Goal: Task Accomplishment & Management: Manage account settings

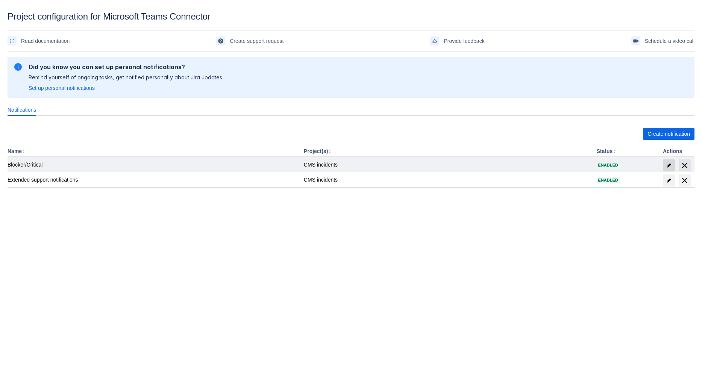
click at [670, 162] on span "edit" at bounding box center [669, 165] width 6 height 6
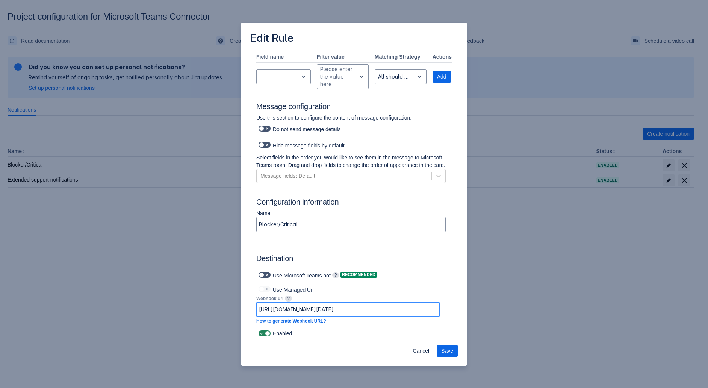
scroll to position [0, 483]
click at [315, 312] on input "[URL][DOMAIN_NAME][DATE]" at bounding box center [348, 310] width 183 height 14
paste input "[DOMAIN_NAME]:443/powerautomate/automations/direct/workflows/8e6a764bf0484867a9…"
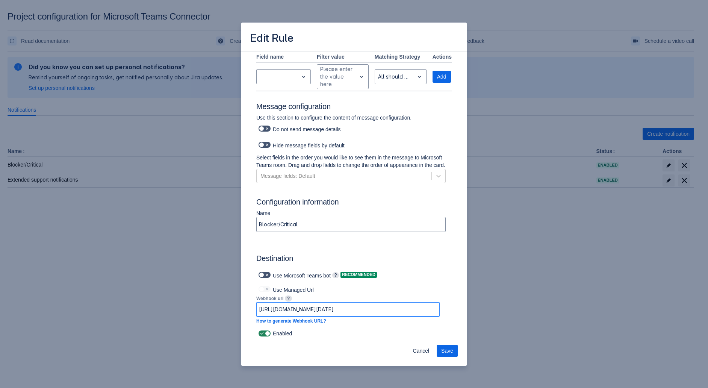
type input "[URL][DOMAIN_NAME]"
click at [455, 349] on button "Save" at bounding box center [447, 351] width 21 height 12
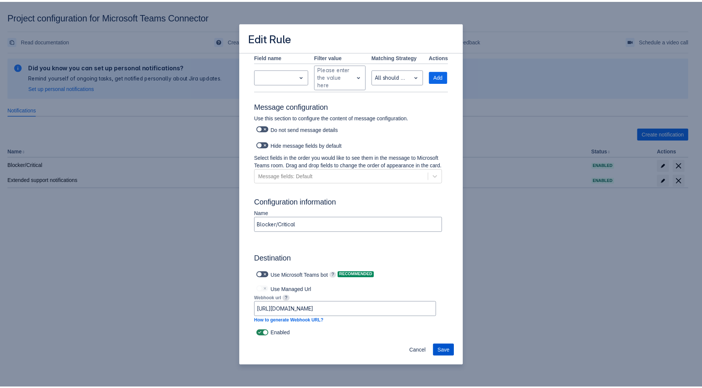
scroll to position [0, 0]
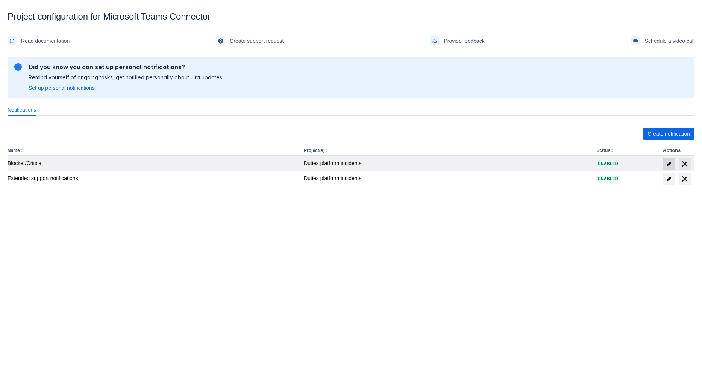
click at [666, 162] on span "edit" at bounding box center [669, 164] width 6 height 6
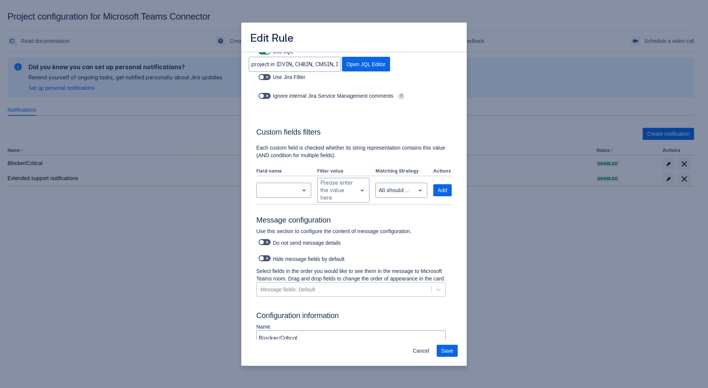
scroll to position [270, 0]
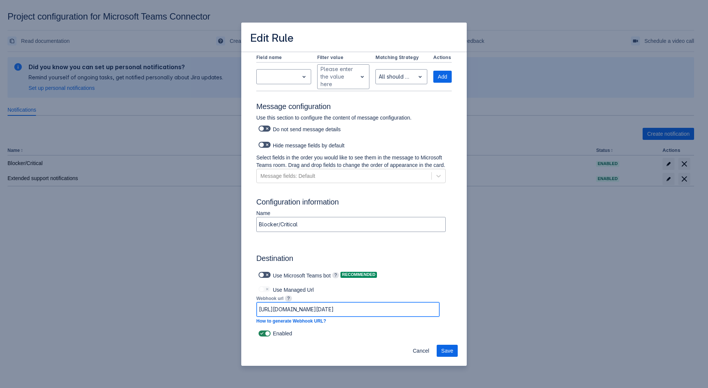
click at [374, 306] on input "[URL][DOMAIN_NAME][DATE]" at bounding box center [348, 310] width 183 height 14
paste input "[DOMAIN_NAME]:443/powerautomate/automations/direct/workflows/8e6a764bf0484867a9…"
type input "[URL][DOMAIN_NAME]"
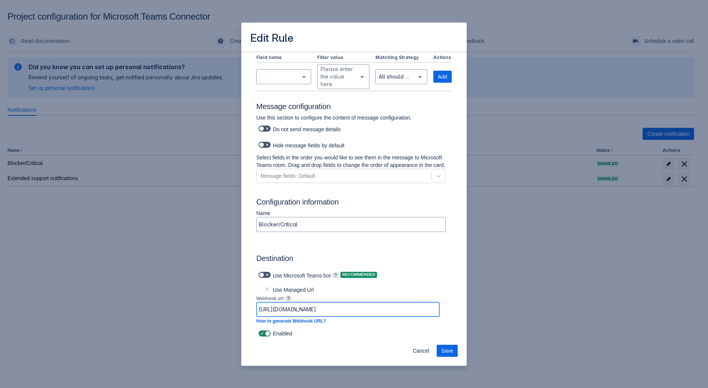
scroll to position [0, 662]
click at [450, 350] on span "Save" at bounding box center [447, 351] width 12 height 12
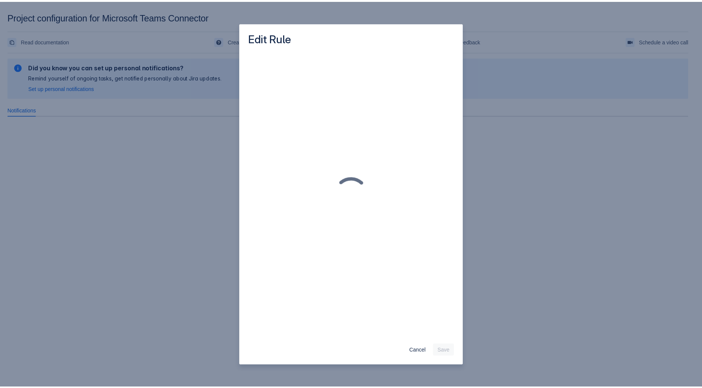
scroll to position [0, 0]
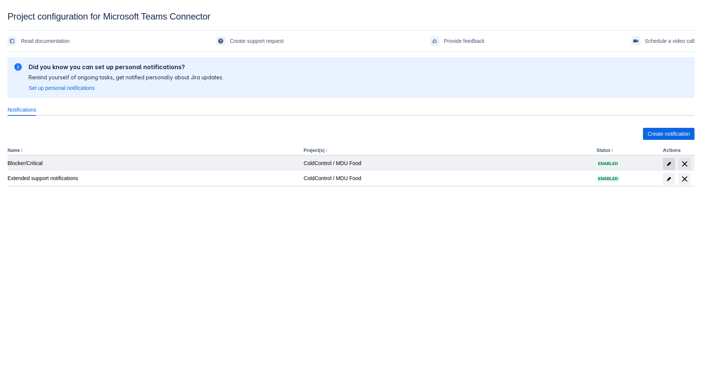
click at [671, 163] on span "edit" at bounding box center [669, 164] width 6 height 6
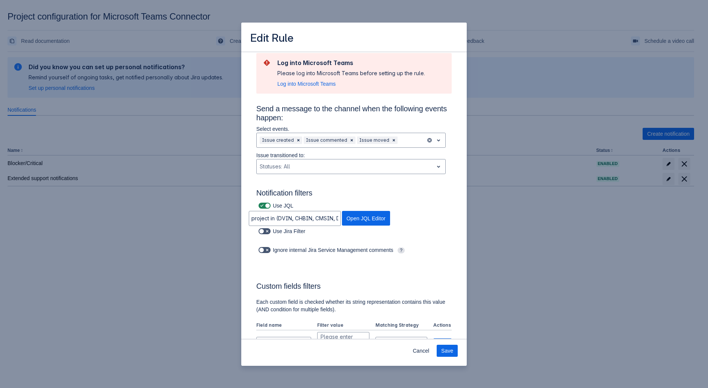
scroll to position [270, 0]
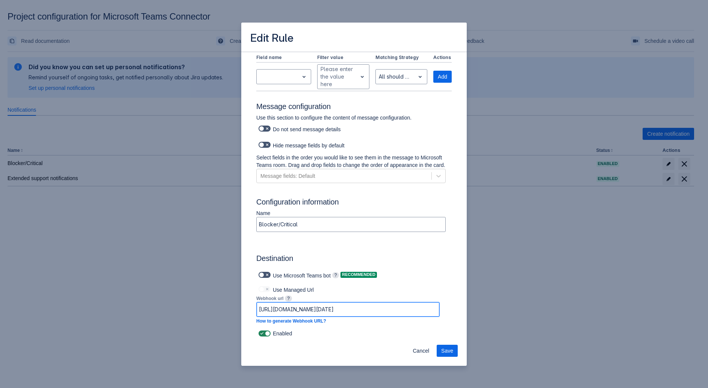
click at [311, 310] on input "[URL][DOMAIN_NAME][DATE]" at bounding box center [348, 310] width 183 height 14
paste input "[DOMAIN_NAME]:443/powerautomate/automations/direct/workflows/8e6a764bf0484867a9…"
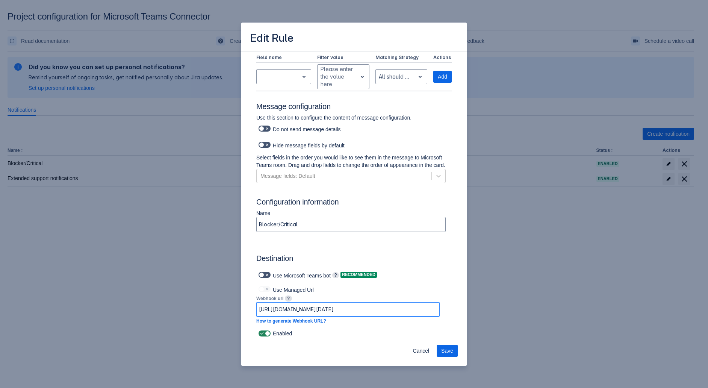
type input "[URL][DOMAIN_NAME]"
click at [450, 349] on span "Save" at bounding box center [447, 351] width 12 height 12
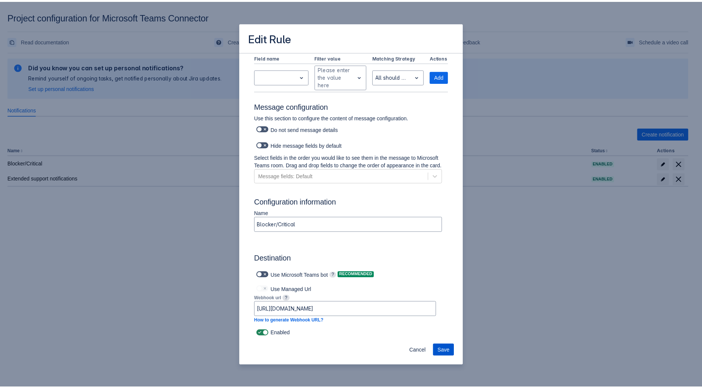
scroll to position [0, 0]
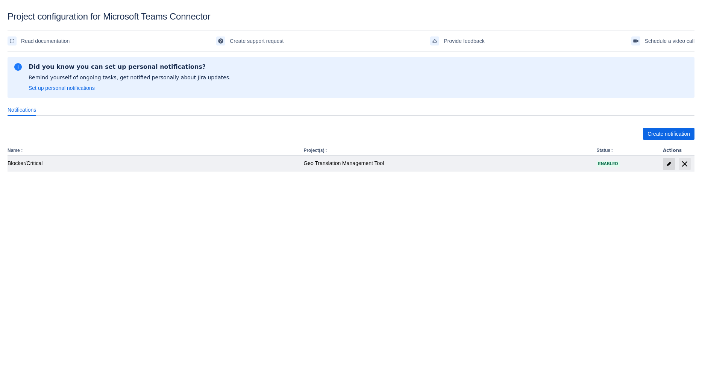
click at [670, 165] on span "edit" at bounding box center [669, 164] width 6 height 6
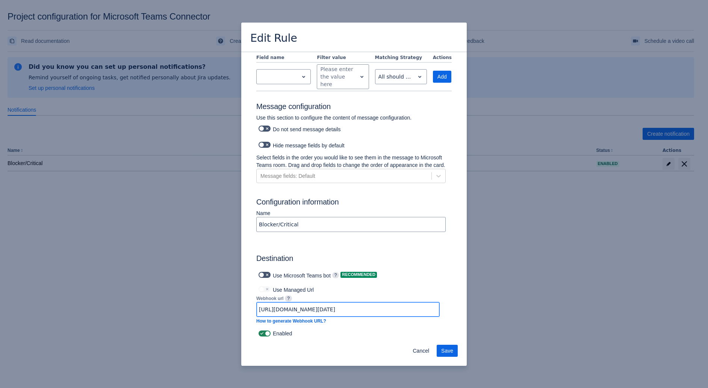
scroll to position [0, 429]
click at [331, 312] on input "[URL][DOMAIN_NAME][DATE]" at bounding box center [348, 310] width 183 height 14
paste input "[DOMAIN_NAME]:443/powerautomate/automations/direct/workflows/8e6a764bf0484867a9…"
type input "[URL][DOMAIN_NAME]"
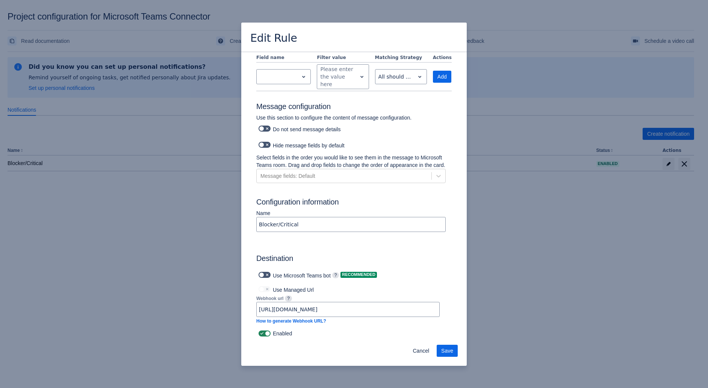
click at [449, 332] on div "Log into Microsoft Teams Please log into Microsoft Teams before setting up the …" at bounding box center [354, 65] width 208 height 547
click at [450, 349] on span "Save" at bounding box center [447, 351] width 12 height 12
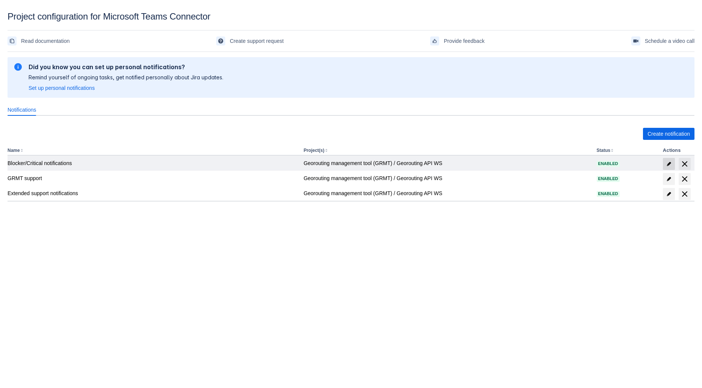
click at [670, 161] on span "edit" at bounding box center [669, 164] width 6 height 6
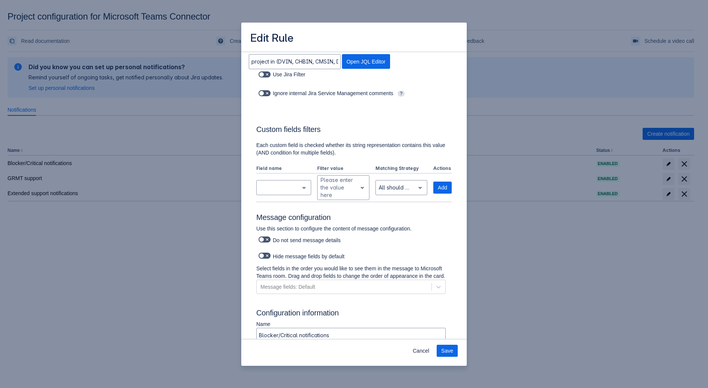
scroll to position [270, 0]
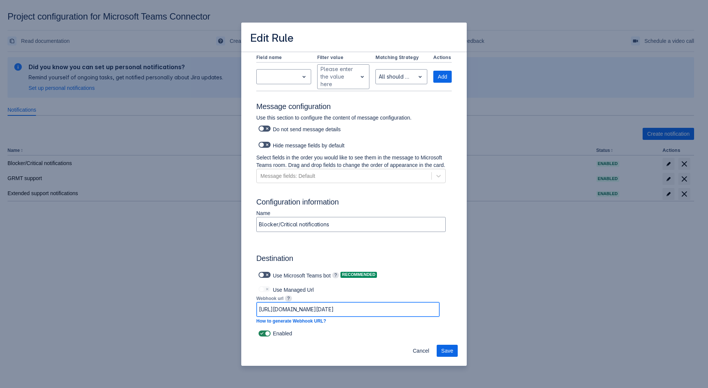
click at [336, 313] on input "[URL][DOMAIN_NAME][DATE]" at bounding box center [348, 310] width 183 height 14
paste input "[DOMAIN_NAME]:443/powerautomate/automations/direct/workflows/8e6a764bf0484867a9…"
type input "[URL][DOMAIN_NAME]"
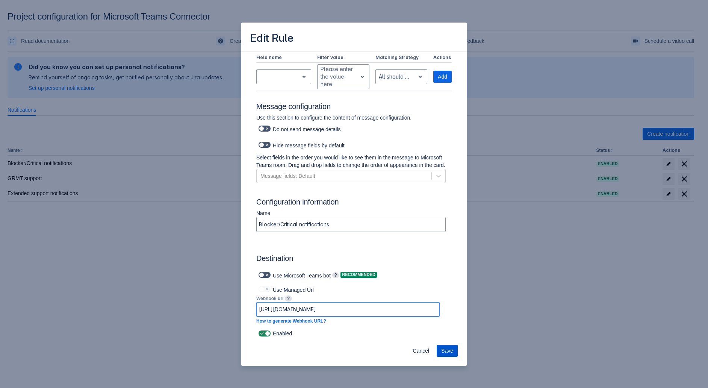
click at [444, 349] on span "Save" at bounding box center [447, 351] width 12 height 12
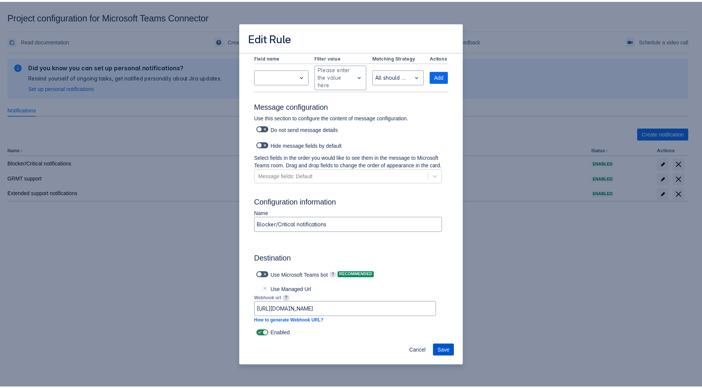
scroll to position [0, 0]
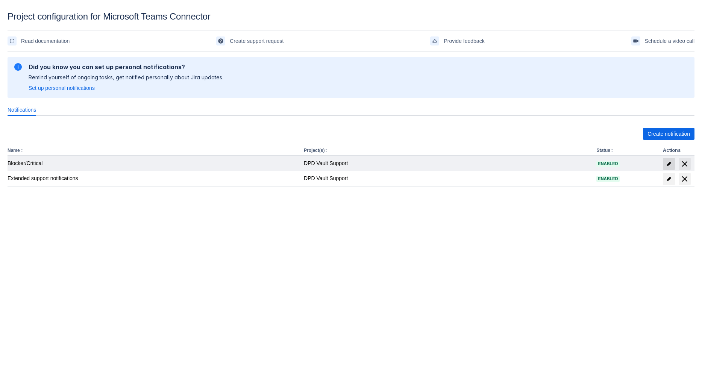
click at [666, 162] on span "edit" at bounding box center [669, 164] width 6 height 6
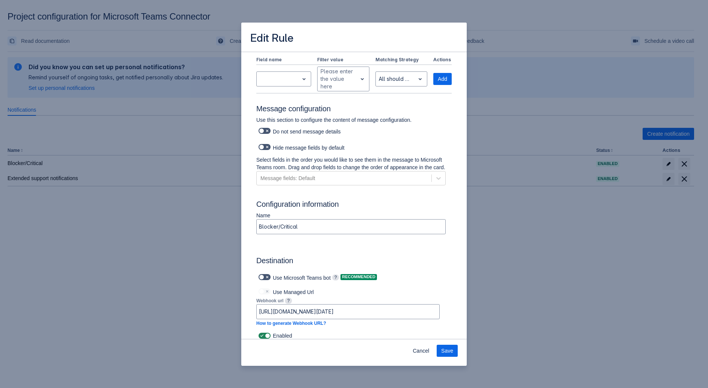
scroll to position [270, 0]
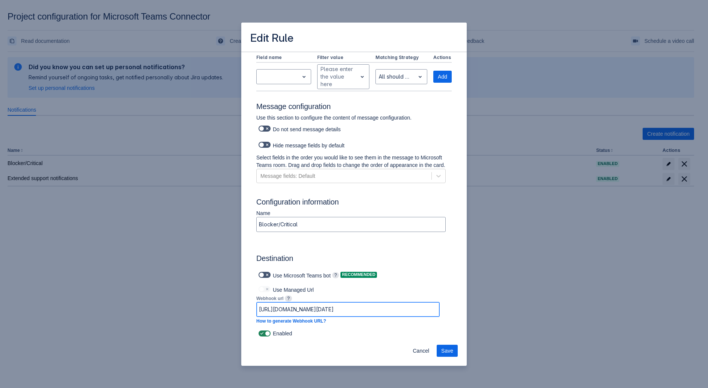
click at [347, 308] on input "[URL][DOMAIN_NAME][DATE]" at bounding box center [348, 310] width 183 height 14
paste input "[DOMAIN_NAME]:443/powerautomate/automations/direct/workflows/8e6a764bf0484867a9…"
type input "[URL][DOMAIN_NAME]"
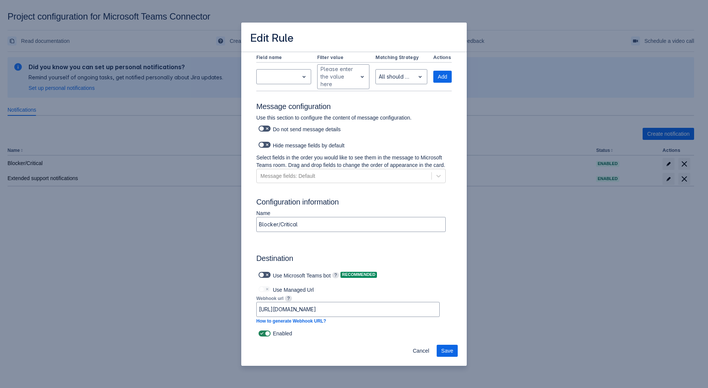
click at [432, 336] on div "Enabled" at bounding box center [354, 333] width 196 height 11
click at [448, 351] on span "Save" at bounding box center [447, 351] width 12 height 12
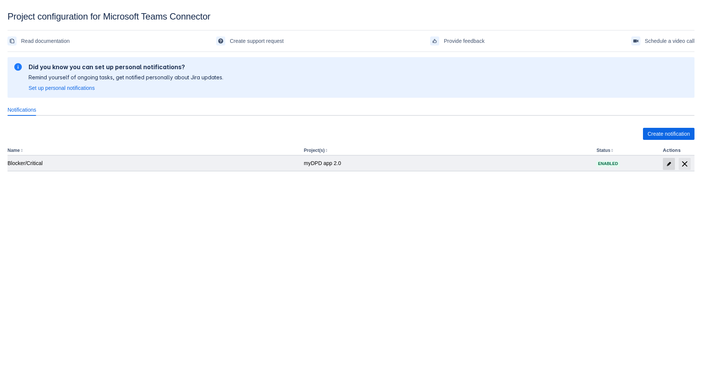
click at [673, 161] on span at bounding box center [669, 164] width 12 height 12
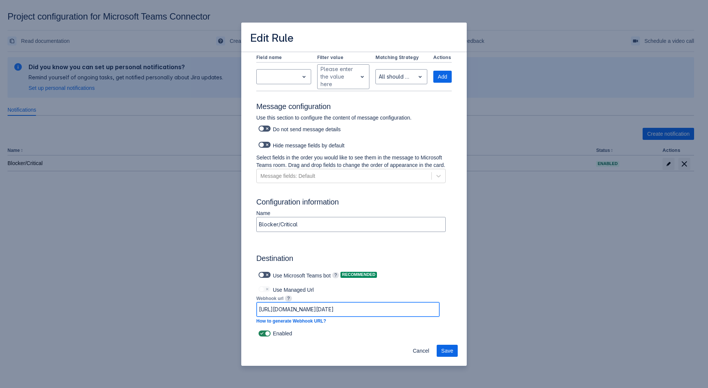
scroll to position [0, 483]
click at [340, 307] on input "[URL][DOMAIN_NAME][DATE]" at bounding box center [348, 310] width 183 height 14
paste input "[DOMAIN_NAME]:443/powerautomate/automations/direct/workflows/8e6a764bf0484867a9…"
type input "[URL][DOMAIN_NAME]"
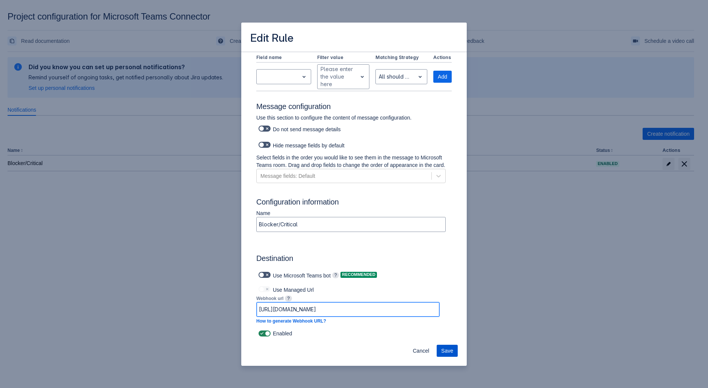
click at [450, 351] on span "Save" at bounding box center [447, 351] width 12 height 12
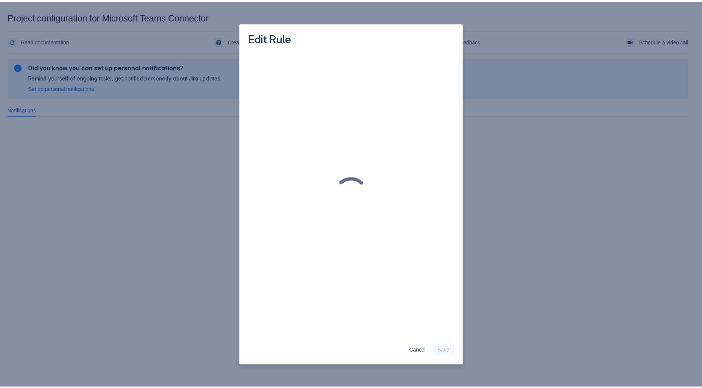
scroll to position [0, 0]
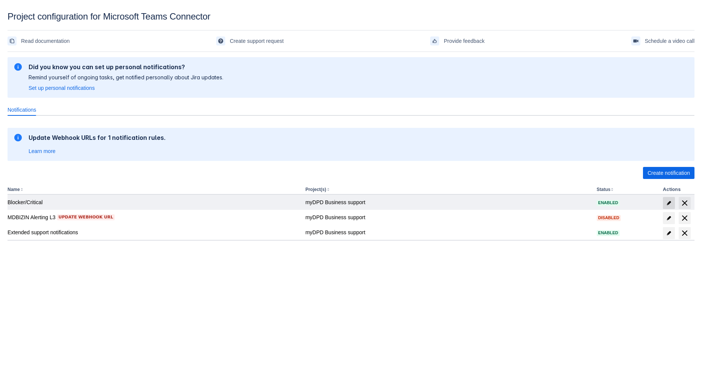
click at [668, 201] on span "edit" at bounding box center [669, 203] width 6 height 6
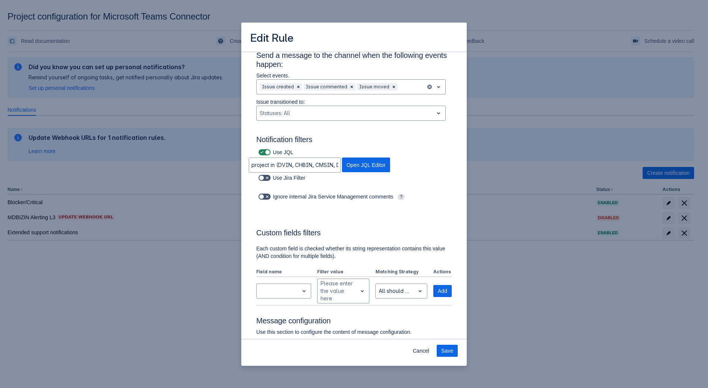
scroll to position [270, 0]
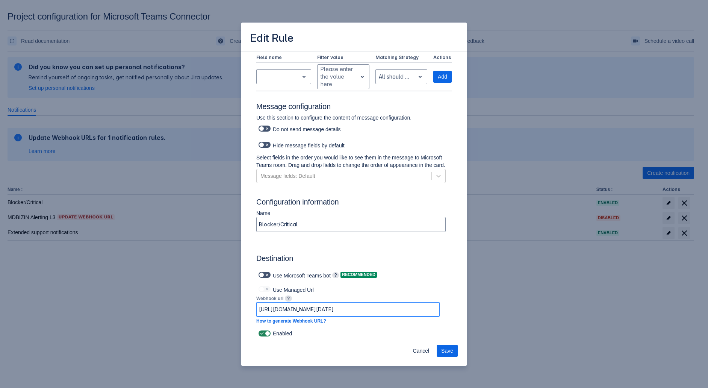
click at [332, 310] on input "[URL][DOMAIN_NAME][DATE]" at bounding box center [348, 310] width 183 height 14
paste input "[DOMAIN_NAME]:443/powerautomate/automations/direct/workflows/8e6a764bf0484867a9…"
type input "[URL][DOMAIN_NAME]"
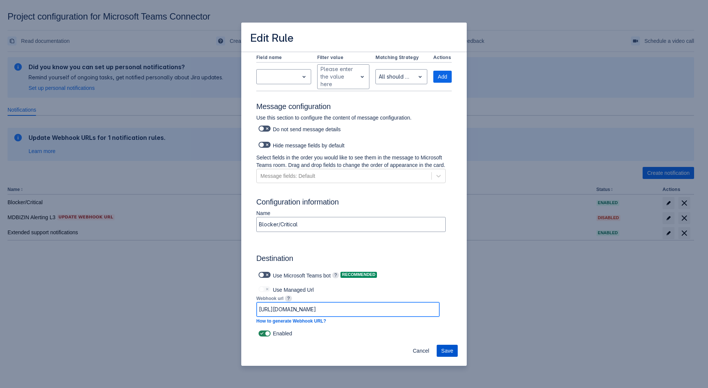
click at [445, 350] on span "Save" at bounding box center [447, 351] width 12 height 12
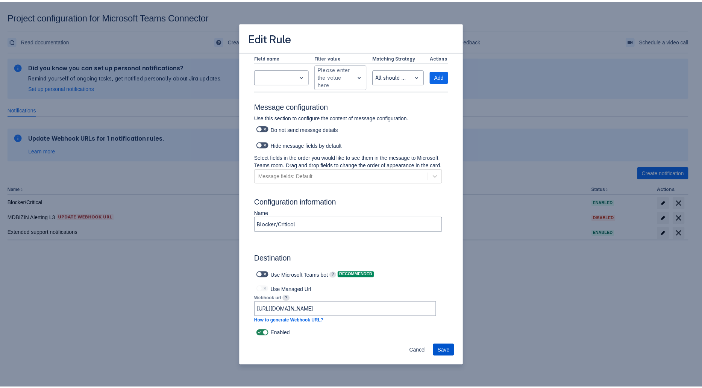
scroll to position [0, 0]
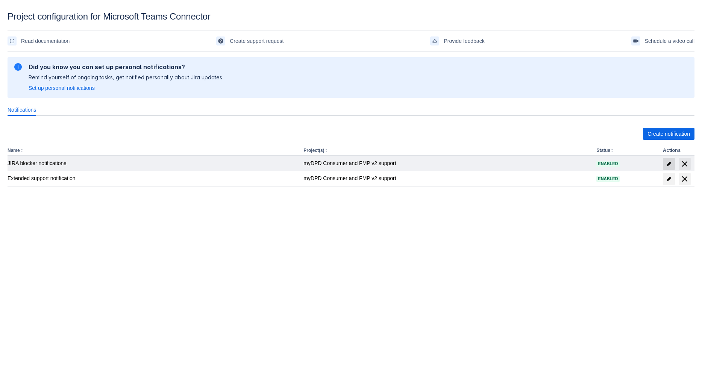
click at [667, 164] on span "edit" at bounding box center [669, 164] width 6 height 6
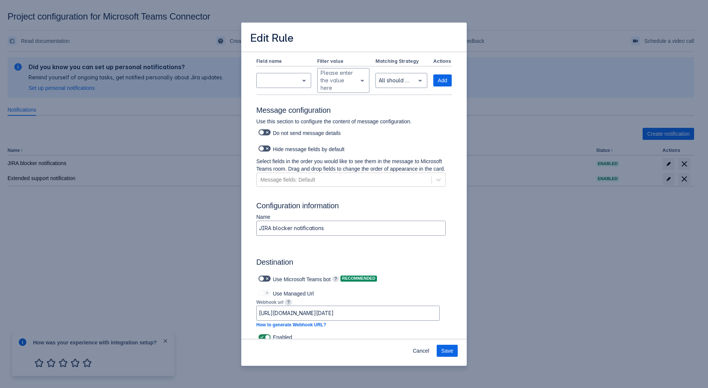
scroll to position [270, 0]
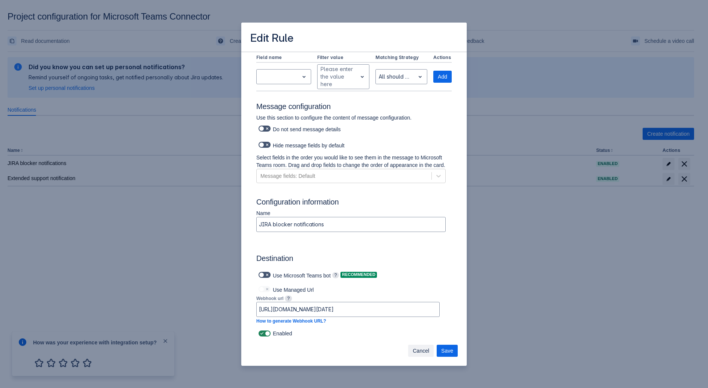
click at [416, 350] on span "Cancel" at bounding box center [421, 351] width 17 height 12
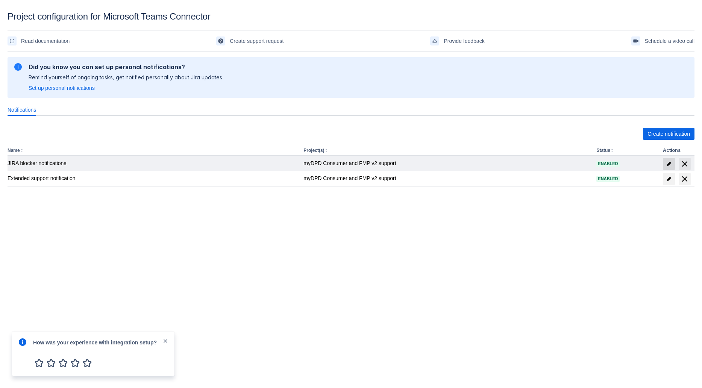
click at [666, 163] on span "edit" at bounding box center [669, 164] width 6 height 6
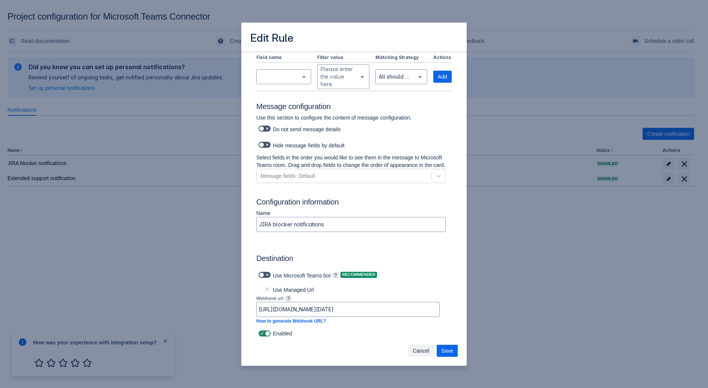
click at [422, 348] on span "Cancel" at bounding box center [421, 351] width 17 height 12
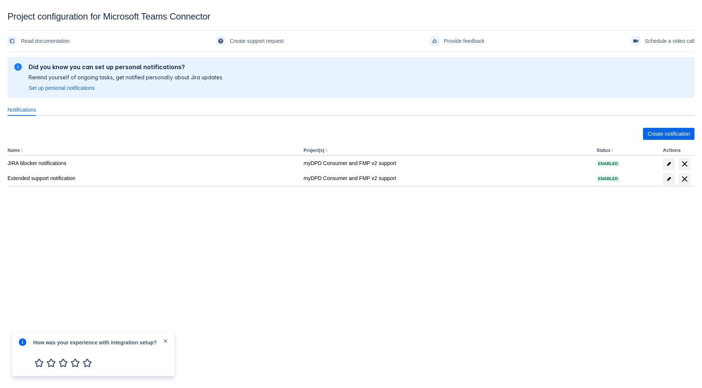
click at [153, 251] on body "Project configuration for Microsoft Teams Connector Read documentation Create s…" at bounding box center [351, 205] width 702 height 388
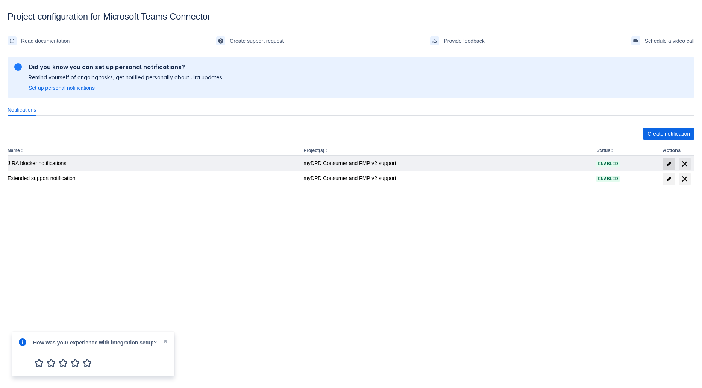
click at [672, 161] on span "edit" at bounding box center [669, 164] width 6 height 6
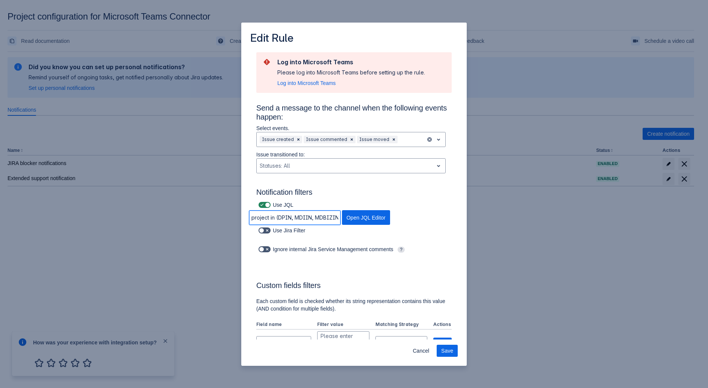
scroll to position [0, 695]
drag, startPoint x: 326, startPoint y: 215, endPoint x: 239, endPoint y: 219, distance: 86.6
click at [239, 219] on div "Edit Rule Log into Microsoft Teams Please log into Microsoft Teams before setti…" at bounding box center [354, 194] width 708 height 388
click at [441, 213] on div "Use JQL project in (DPIN, MDIIN, MDBIZIN, RMPIN, MDCIN, CMSIN, MYDPDAPP2, CHBIN…" at bounding box center [346, 213] width 211 height 26
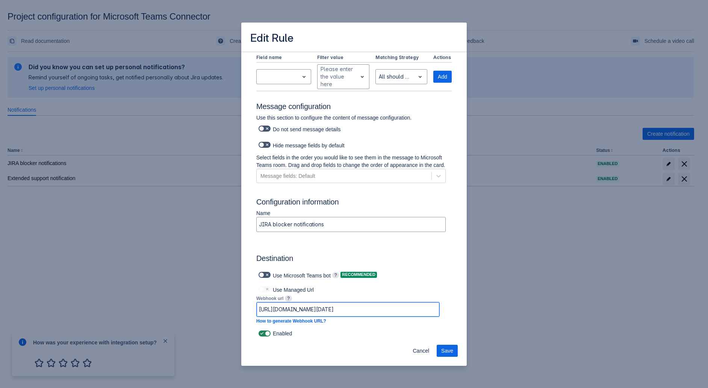
scroll to position [0, 483]
click at [323, 314] on input "https://prod-220.westeurope.logic.azure.com:443/workflows/75e5a77dc65f40af813c6…" at bounding box center [348, 310] width 183 height 14
paste input "default45e249c8de6f4184b2d7ab234d8824.dd.environment.api.powerplatform.com:443/…"
type input "[URL][DOMAIN_NAME]"
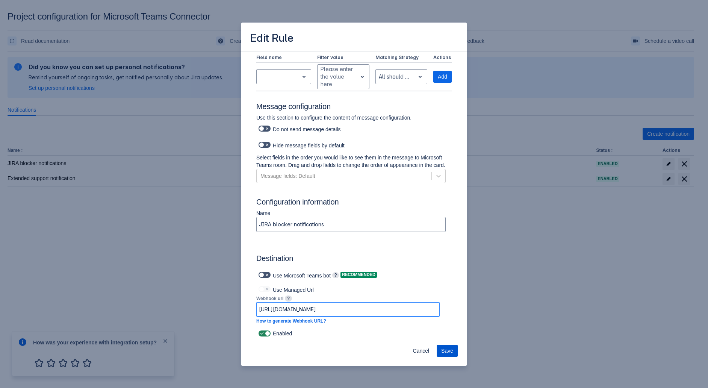
click at [451, 351] on span "Save" at bounding box center [447, 351] width 12 height 12
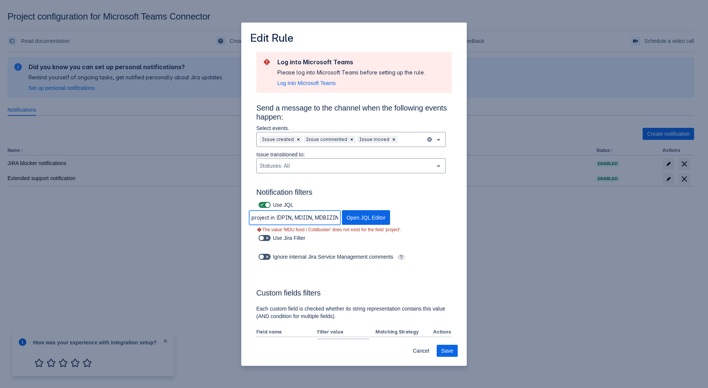
scroll to position [0, 695]
click at [309, 217] on input "project in (DPIN, MDIIN, MDBIZIN, RMPIN, MDCIN, CMSIN, MYDPDAPP2, CHBIN, METAAP…" at bounding box center [294, 218] width 91 height 14
click at [283, 214] on input "project in (DPIN, MDIIN, MDBIZIN, RMPIN, MDCIN, CMSIN, MYDPDAPP2, CHBIN, METAAP…" at bounding box center [294, 218] width 91 height 14
click at [282, 214] on input "project in (DPIN, MDIIN, MDBIZIN, RMPIN, MDCIN, CMSIN, MYDPDAPP2, CHBIN, METAAP…" at bounding box center [294, 218] width 91 height 14
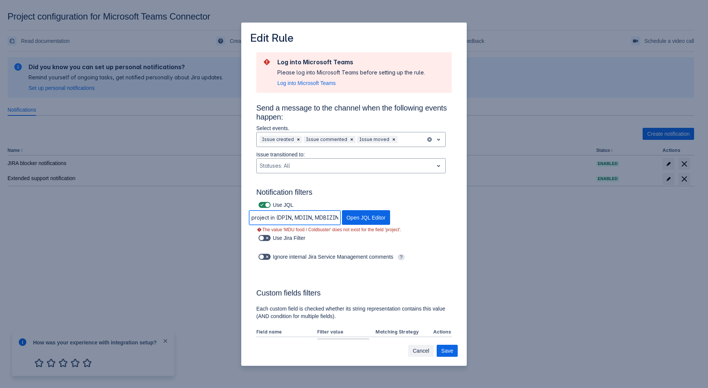
click at [424, 346] on span "Cancel" at bounding box center [421, 351] width 17 height 12
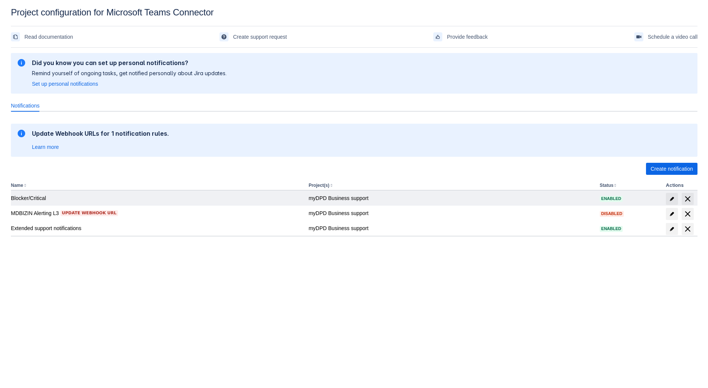
scroll to position [11, 0]
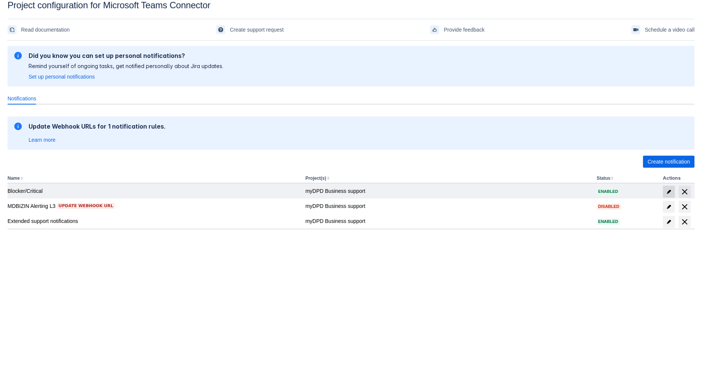
click at [671, 191] on span "edit" at bounding box center [669, 192] width 6 height 6
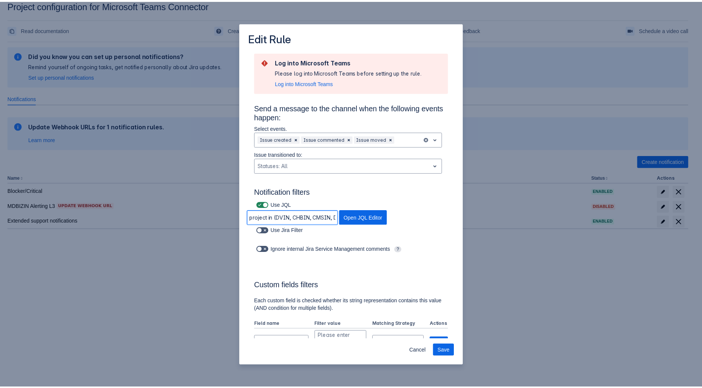
scroll to position [0, 490]
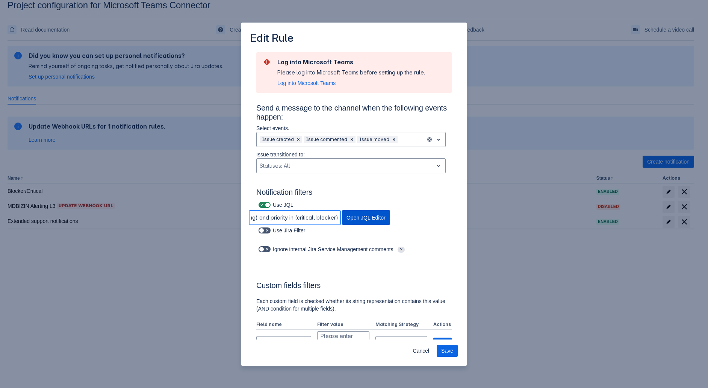
drag, startPoint x: 318, startPoint y: 217, endPoint x: 357, endPoint y: 217, distance: 39.5
click at [357, 217] on div "project in (DVIN, CHBIN, CMSIN, DPIN, FMP, MDFIN, METAAPIIN, MYDPDAPP2, MDBIZIN…" at bounding box center [319, 217] width 153 height 15
click at [424, 349] on span "Cancel" at bounding box center [421, 351] width 17 height 12
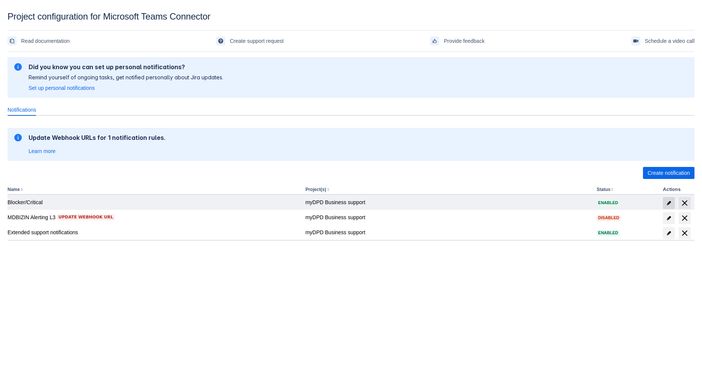
click at [665, 202] on span at bounding box center [669, 203] width 12 height 12
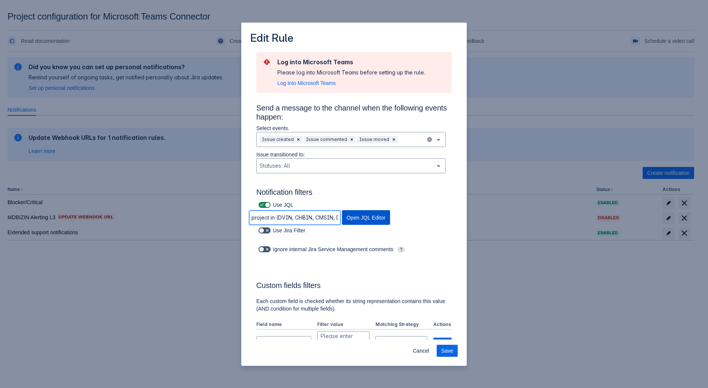
scroll to position [0, 490]
drag, startPoint x: 301, startPoint y: 220, endPoint x: 287, endPoint y: 221, distance: 14.7
click at [287, 221] on input "project in (DVIN, CHBIN, CMSIN, DPIN, FMP, MDFIN, METAAPIIN, MYDPDAPP2, MDBIZIN…" at bounding box center [294, 218] width 91 height 14
click at [297, 216] on input "project in (DVIN, CHBIN, CMSIN, DPIN, FMP, MDFIN, METAAPIIN, MYDPDAPP2, MDBIZIN…" at bounding box center [294, 218] width 91 height 14
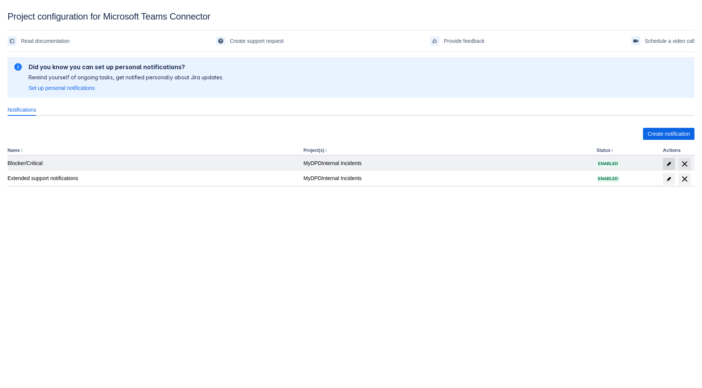
click at [667, 164] on span "edit" at bounding box center [669, 164] width 6 height 6
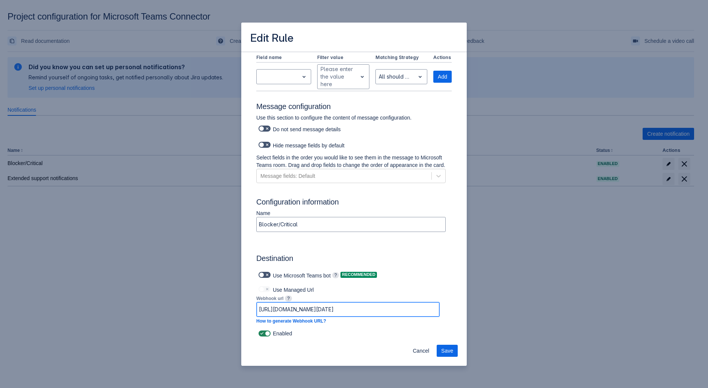
scroll to position [0, 483]
click at [345, 313] on input "[URL][DOMAIN_NAME][DATE]" at bounding box center [348, 310] width 183 height 14
paste input "[DOMAIN_NAME]:443/powerautomate/automations/direct/workflows/8e6a764bf0484867a9…"
type input "https://default45e249c8de6f4184b2d7ab234d8824.dd.environment.api.powerplatform.…"
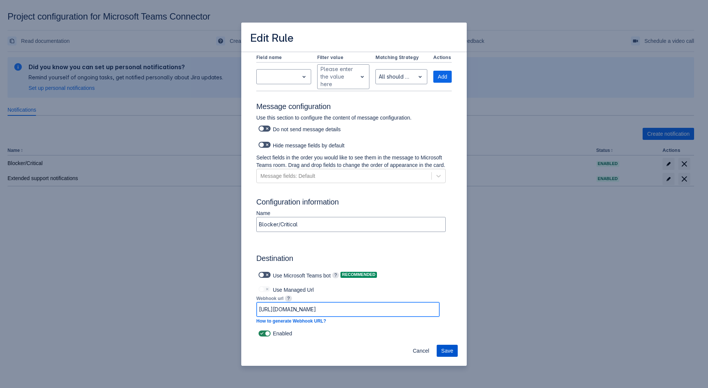
click at [447, 347] on span "Save" at bounding box center [447, 351] width 12 height 12
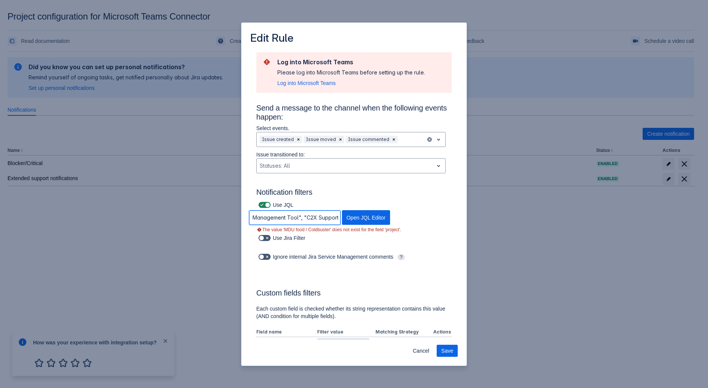
scroll to position [0, 362]
drag, startPoint x: 322, startPoint y: 218, endPoint x: 250, endPoint y: 219, distance: 71.8
click at [249, 219] on input "project in (FMP, DPIN, MDIIN, MDBIZIN, MDCIN, CMSIN, MYDPDAPP2, CHBIN, METAAPII…" at bounding box center [294, 218] width 91 height 14
click at [299, 215] on input "project in (FMP, DPIN, MDIIN, MDBIZIN, MDCIN, CMSIN, MYDPDAPP2, CHBIN, METAAPII…" at bounding box center [294, 218] width 91 height 14
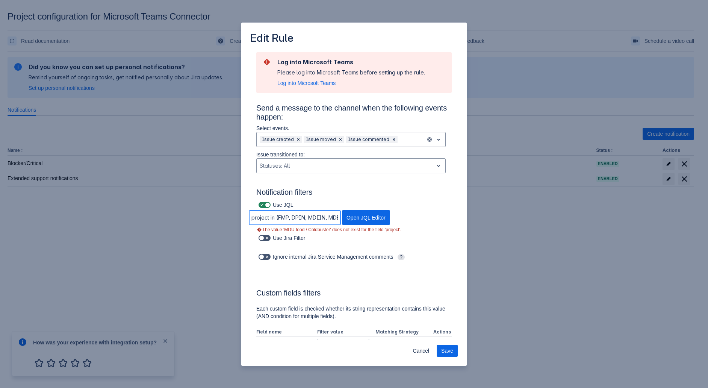
click at [316, 216] on input "project in (FMP, DPIN, MDIIN, MDBIZIN, MDCIN, CMSIN, MYDPDAPP2, CHBIN, METAAPII…" at bounding box center [294, 218] width 91 height 14
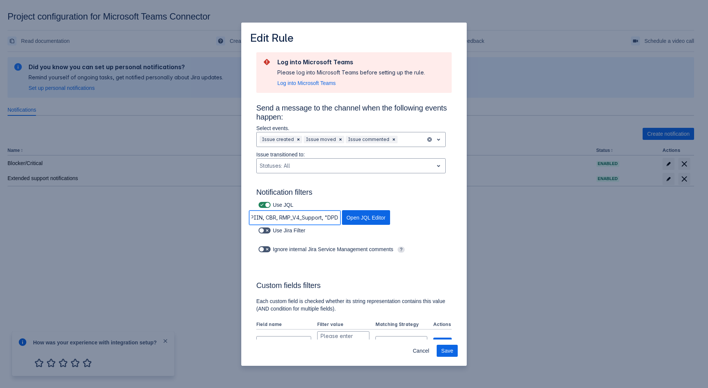
type input "project in (FMP, DPIN, MDIIN, MDBIZIN, MDCIN, CMSIN, MYDPDAPP2, CHBIN, METAAPII…"
click at [426, 281] on h3 "Custom fields filters" at bounding box center [354, 287] width 196 height 12
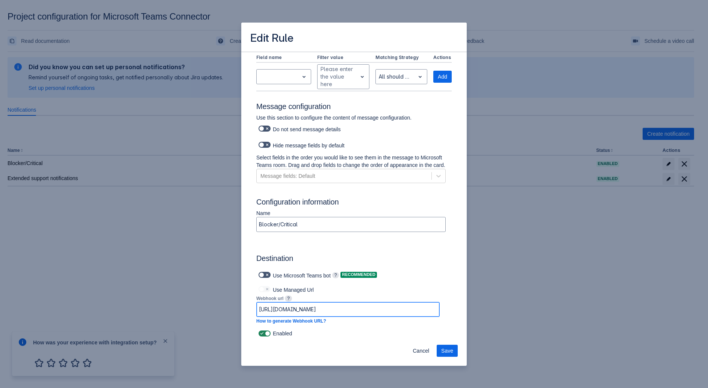
scroll to position [0, 662]
click at [382, 311] on input "[URL][DOMAIN_NAME]" at bounding box center [348, 310] width 183 height 14
click at [449, 350] on span "Save" at bounding box center [447, 351] width 12 height 12
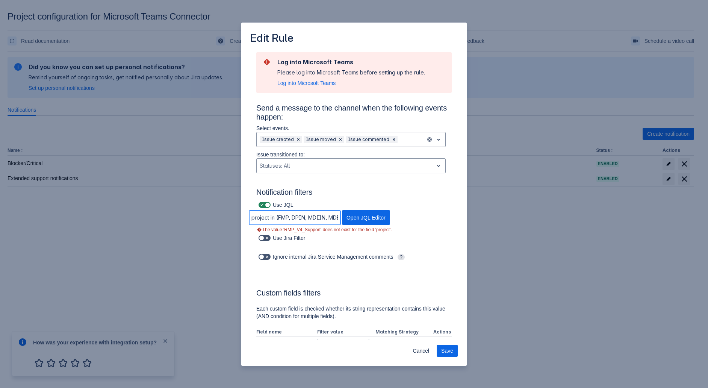
click at [304, 217] on input "project in (FMP, DPIN, MDIIN, MDBIZIN, MDCIN, CMSIN, MYDPDAPP2, CHBIN, METAAPII…" at bounding box center [294, 218] width 91 height 14
paste input "4IN"
type input "project in (FMP, DPIN, MDIIN, MDBIZIN, MDCIN, CMSIN, MYDPDAPP2, CHBIN, METAAPII…"
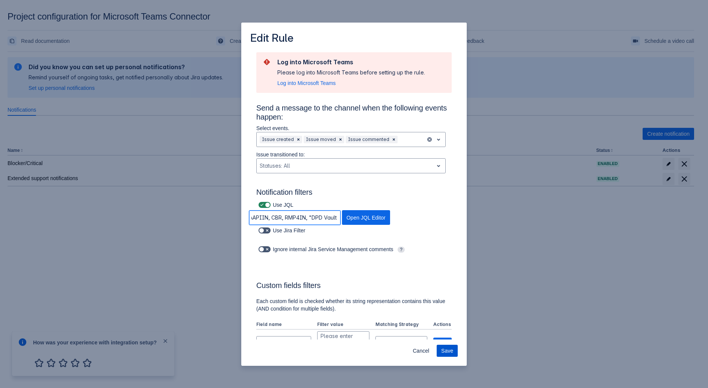
click at [445, 351] on span "Save" at bounding box center [447, 351] width 12 height 12
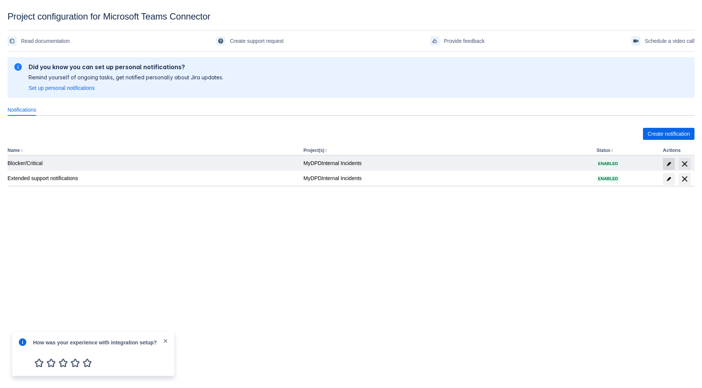
click at [671, 161] on span "edit" at bounding box center [669, 164] width 6 height 6
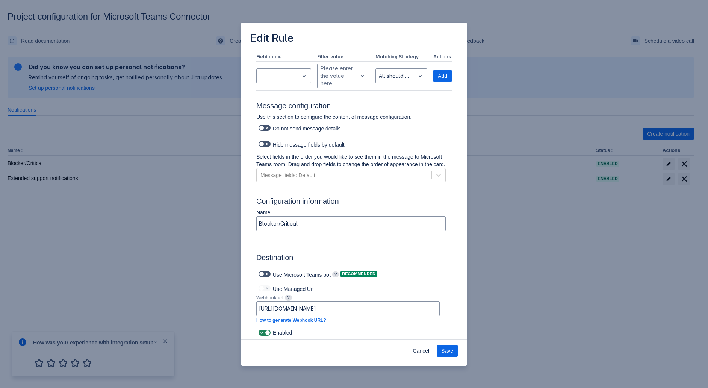
scroll to position [270, 0]
click at [337, 310] on input "[URL][DOMAIN_NAME]" at bounding box center [348, 310] width 183 height 14
click at [453, 349] on button "Save" at bounding box center [447, 351] width 21 height 12
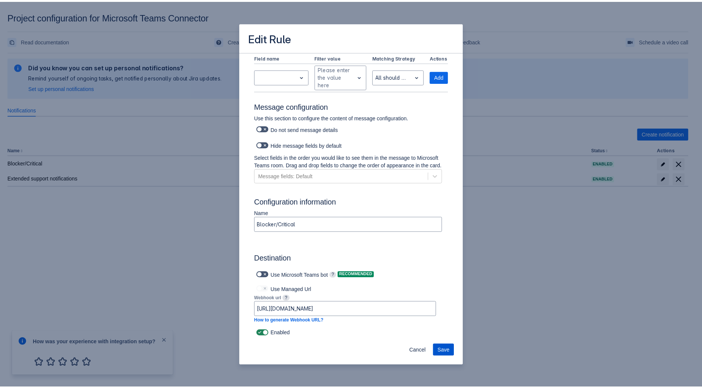
scroll to position [0, 0]
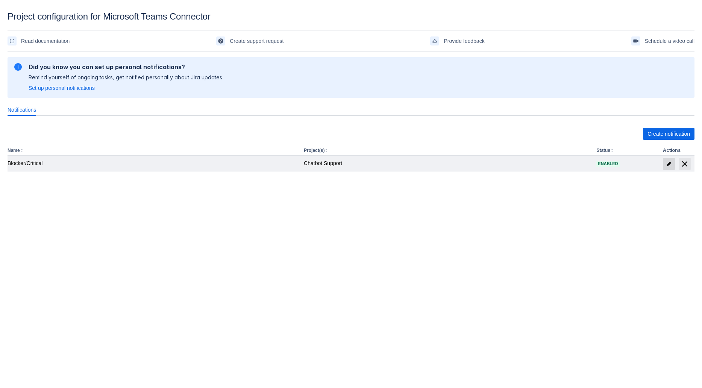
click at [670, 165] on span "edit" at bounding box center [669, 164] width 6 height 6
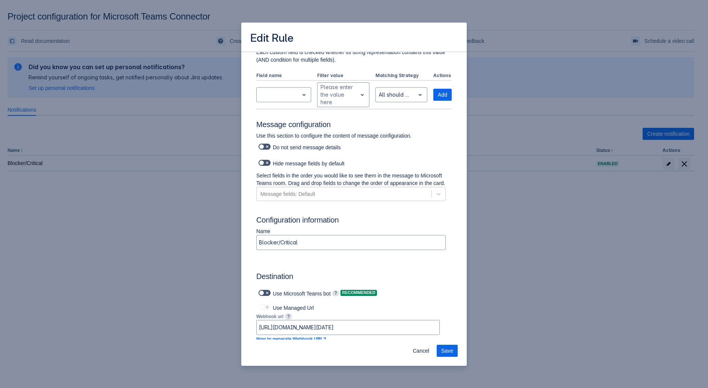
scroll to position [270, 0]
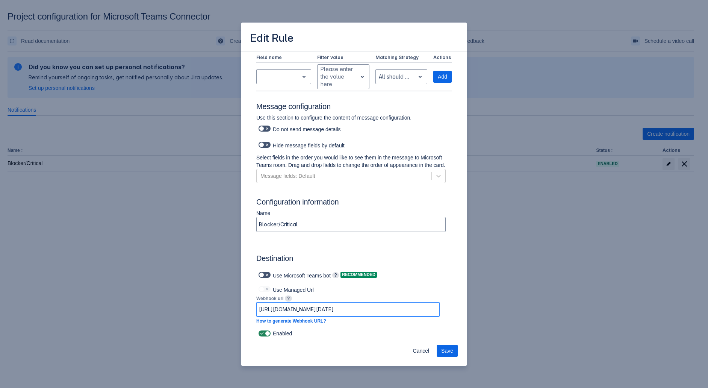
click at [354, 311] on input "[URL][DOMAIN_NAME][DATE]" at bounding box center [348, 310] width 183 height 14
paste input "[DOMAIN_NAME]:443/powerautomate/automations/direct/workflows/8e6a764bf0484867a9…"
type input "[URL][DOMAIN_NAME]"
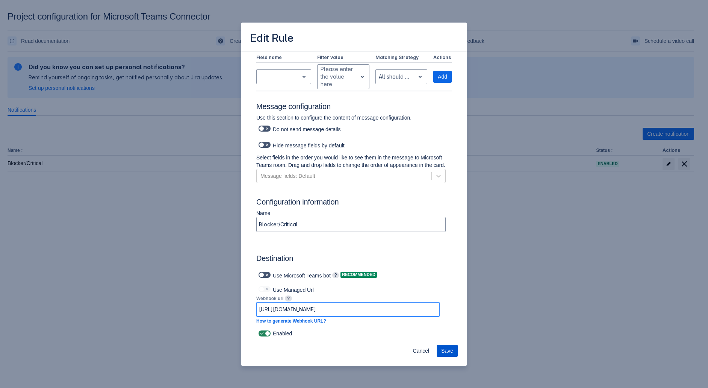
click at [453, 349] on span "Save" at bounding box center [447, 351] width 12 height 12
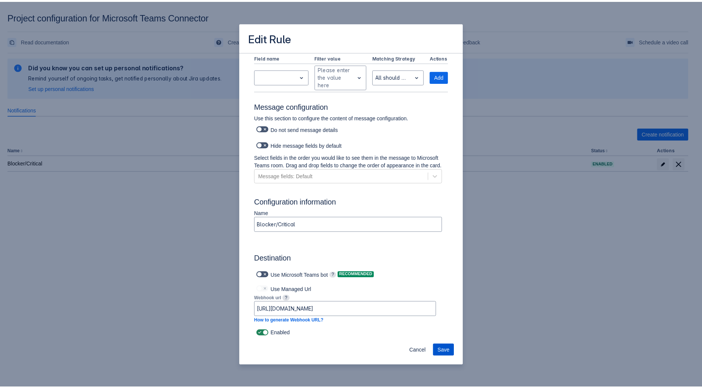
scroll to position [0, 0]
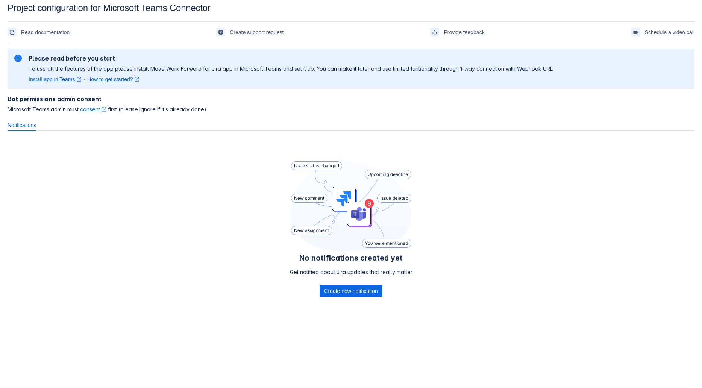
scroll to position [11, 0]
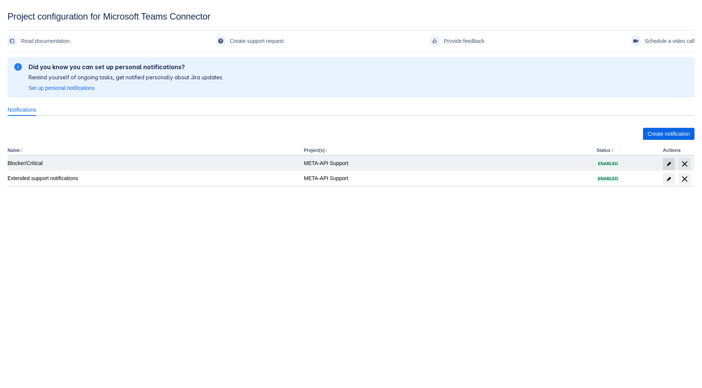
click at [668, 163] on span "edit" at bounding box center [669, 164] width 6 height 6
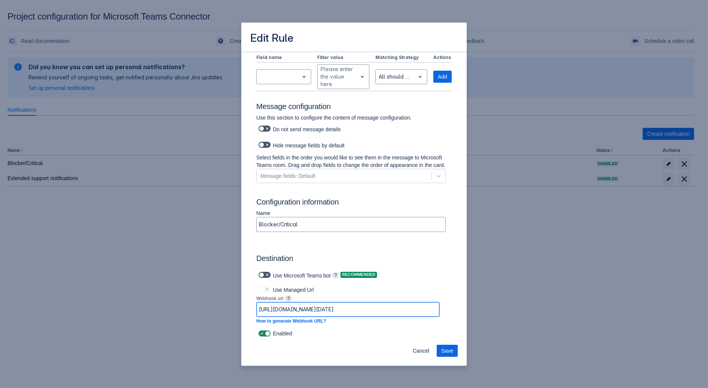
scroll to position [0, 483]
click at [312, 311] on input "https://prod-220.westeurope.logic.azure.com:443/workflows/75e5a77dc65f40af813c6…" at bounding box center [348, 310] width 183 height 14
paste input "[DOMAIN_NAME]:443/powerautomate/automations/direct/workflows/8e6a764bf0484867a9…"
type input "[URL][DOMAIN_NAME]"
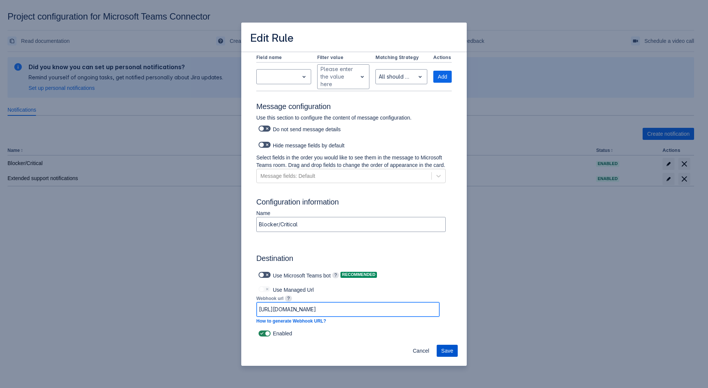
click at [453, 348] on span "Save" at bounding box center [447, 351] width 12 height 12
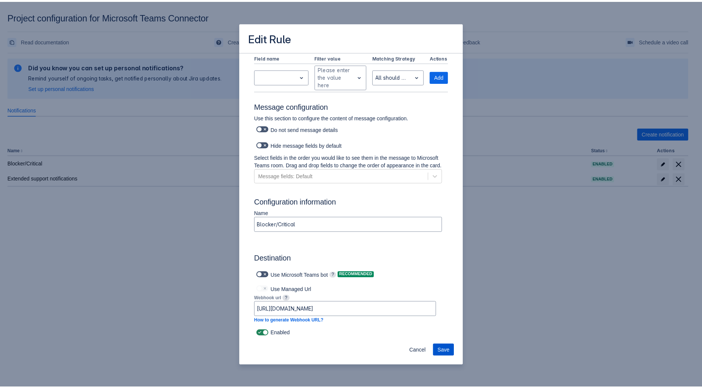
scroll to position [0, 0]
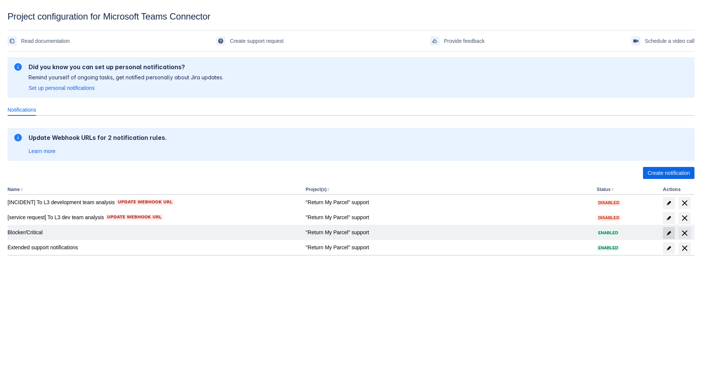
click at [672, 233] on span "edit" at bounding box center [669, 233] width 6 height 6
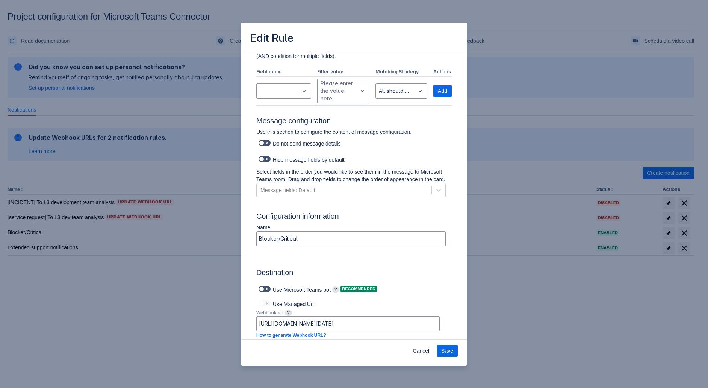
scroll to position [270, 0]
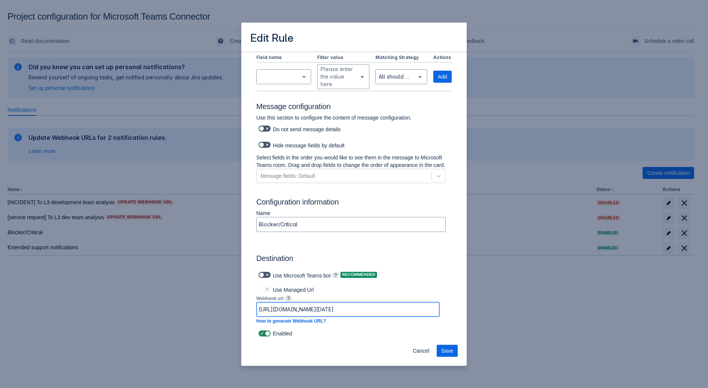
click at [318, 310] on input "[URL][DOMAIN_NAME][DATE]" at bounding box center [348, 310] width 183 height 14
paste input "[DOMAIN_NAME]:443/powerautomate/automations/direct/workflows/8e6a764bf0484867a9…"
type input "[URL][DOMAIN_NAME]"
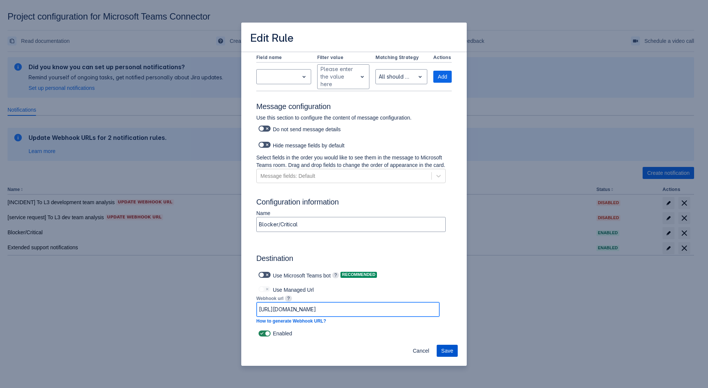
click at [455, 352] on button "Save" at bounding box center [447, 351] width 21 height 12
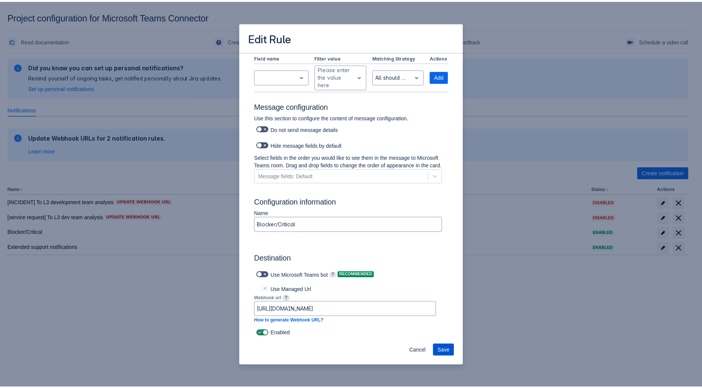
scroll to position [0, 0]
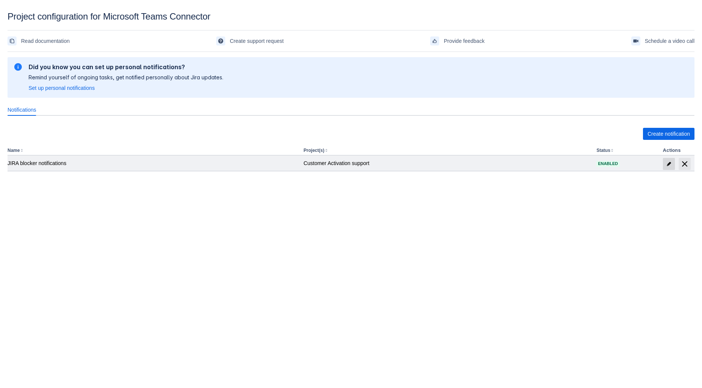
click at [672, 161] on span at bounding box center [669, 164] width 12 height 12
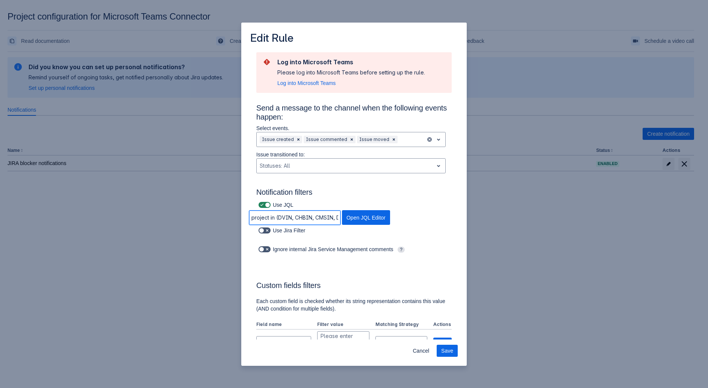
scroll to position [0, 531]
drag, startPoint x: 327, startPoint y: 216, endPoint x: 346, endPoint y: 217, distance: 19.2
click at [346, 217] on div "project in (DVIN, CHBIN, CMSIN, DPIN, FMP, MDFIN, METAAPIIN, MYDPDAPP2, MDBIZIN…" at bounding box center [319, 217] width 153 height 15
drag, startPoint x: 297, startPoint y: 215, endPoint x: 262, endPoint y: 212, distance: 35.1
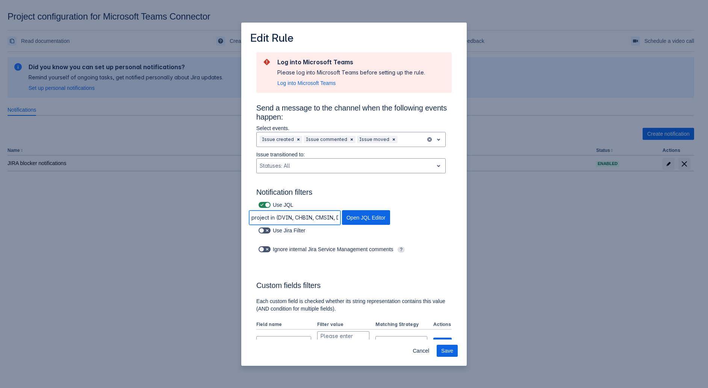
click at [262, 212] on input "project in (DVIN, CHBIN, CMSIN, DPIN, FMP, MDFIN, METAAPIIN, MYDPDAPP2, MDBIZIN…" at bounding box center [294, 218] width 91 height 14
click at [412, 221] on div "Use JQL project in (DVIN, CHBIN, CMSIN, DPIN, FMP, MDFIN, METAAPIIN, MYDPDAPP2,…" at bounding box center [346, 213] width 211 height 26
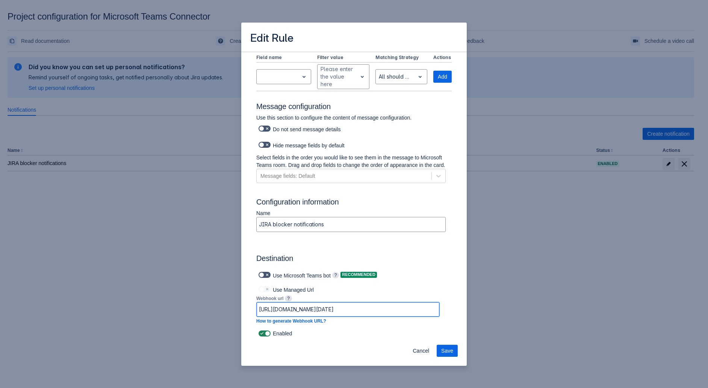
drag, startPoint x: 399, startPoint y: 311, endPoint x: 256, endPoint y: 301, distance: 142.5
click at [256, 301] on div "Use Managed Url Webhook url ? [URL][DOMAIN_NAME][DATE] How to generate Webhook …" at bounding box center [347, 306] width 183 height 44
click at [307, 311] on input "[URL][DOMAIN_NAME][DATE]" at bounding box center [348, 310] width 183 height 14
paste input "[DOMAIN_NAME]:443/powerautomate/automations/direct/workflows/8e6a764bf0484867a9…"
type input "[URL][DOMAIN_NAME]"
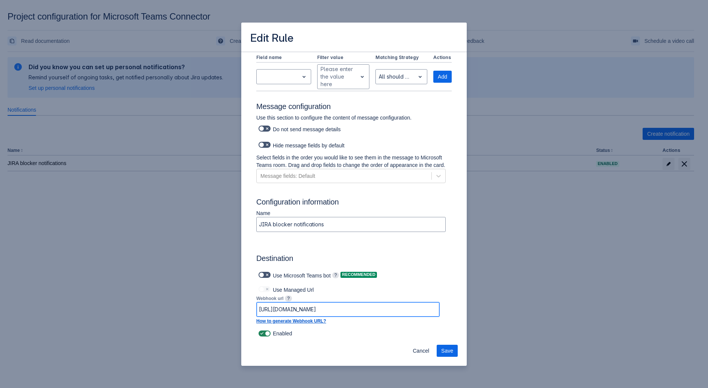
scroll to position [0, 662]
click at [446, 349] on span "Save" at bounding box center [447, 351] width 12 height 12
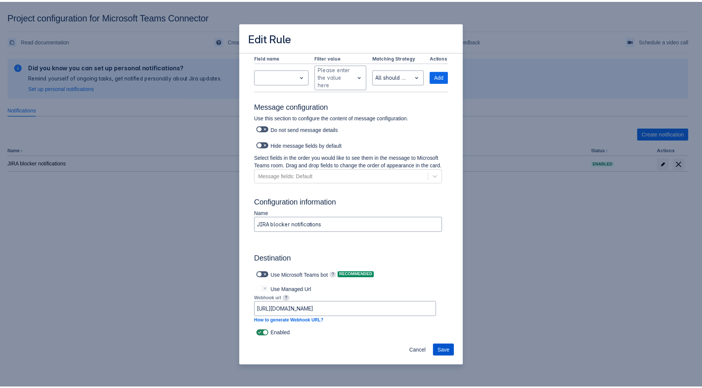
scroll to position [0, 0]
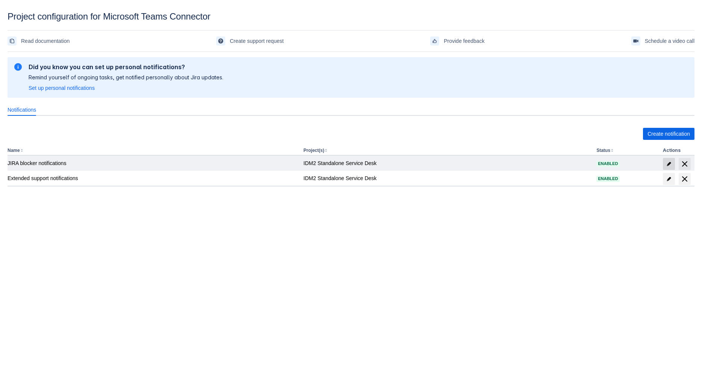
click at [672, 164] on span at bounding box center [669, 164] width 12 height 12
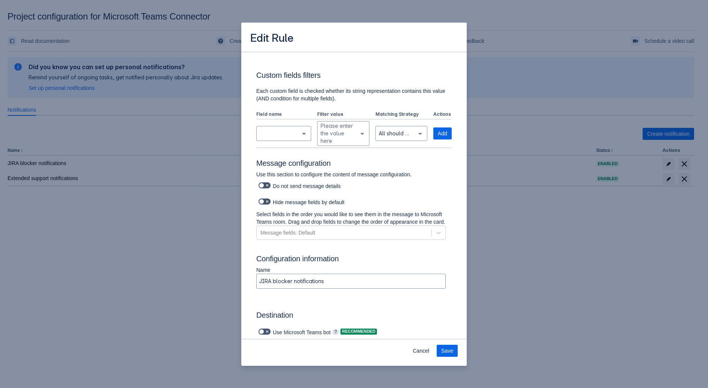
scroll to position [270, 0]
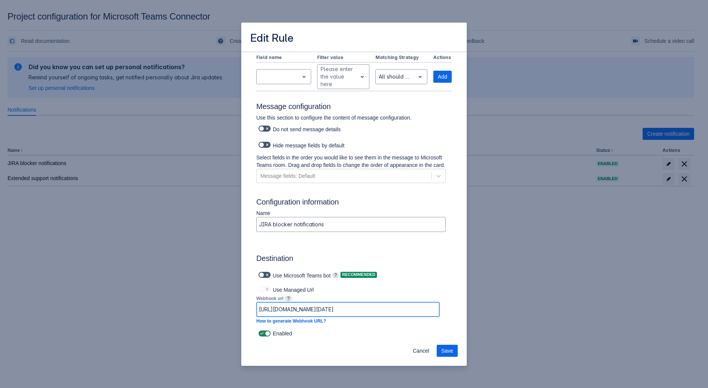
click at [327, 312] on input "https://prod-220.westeurope.logic.azure.com:443/workflows/75e5a77dc65f40af813c6…" at bounding box center [348, 310] width 183 height 14
paste input "[DOMAIN_NAME]:443/powerautomate/automations/direct/workflows/8e6a764bf0484867a9…"
type input "[URL][DOMAIN_NAME]"
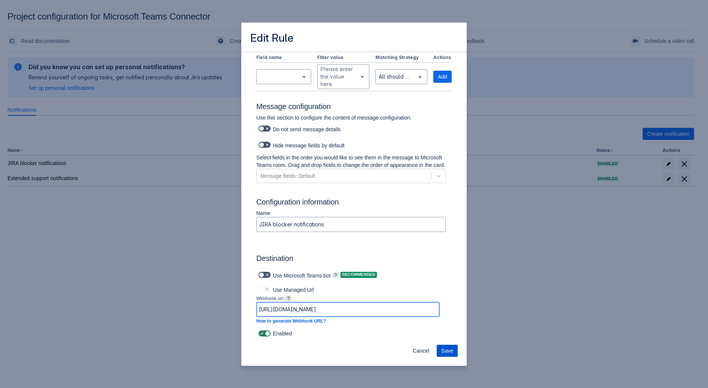
click at [447, 349] on span "Save" at bounding box center [447, 351] width 12 height 12
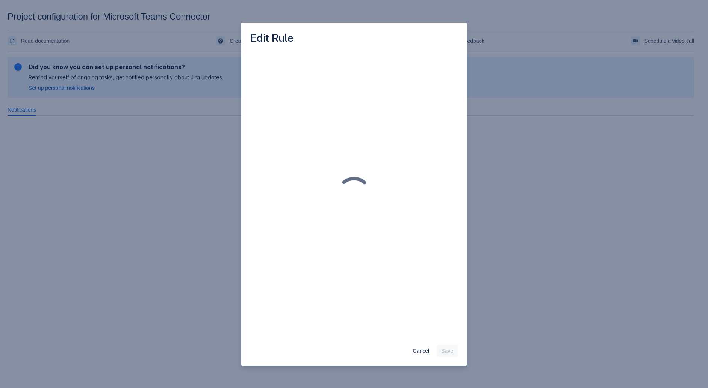
scroll to position [0, 0]
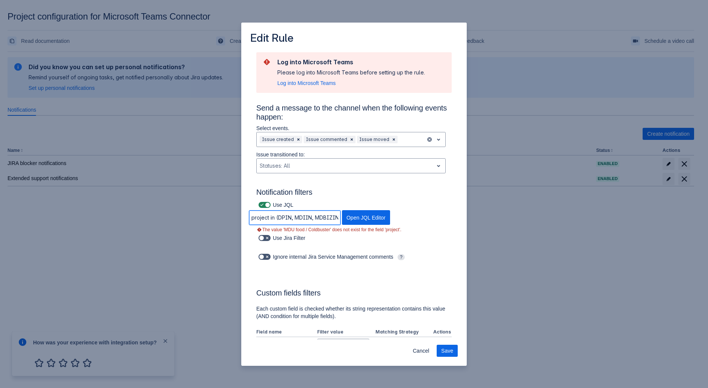
click at [310, 216] on input "project in (DPIN, MDIIN, MDBIZIN, MDCIN, CMSIN, MYDPDAPP2, CHBIN, METAAPIIN, "M…" at bounding box center [294, 218] width 91 height 14
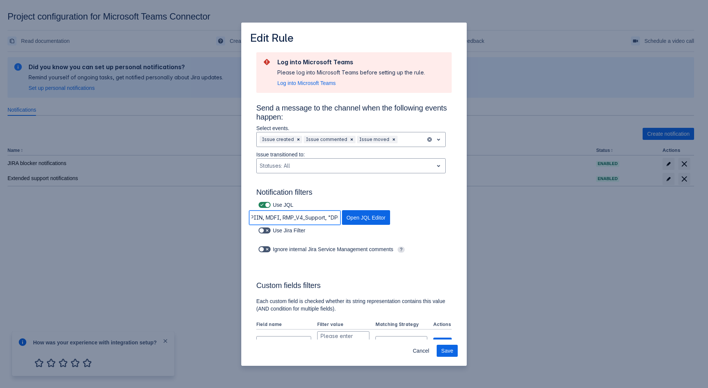
type input "project in (DPIN, MDIIN, MDBIZIN, MDCIN, CMSIN, MYDPDAPP2, CHBIN, METAAPIIN, MD…"
click at [444, 350] on span "Save" at bounding box center [447, 351] width 12 height 12
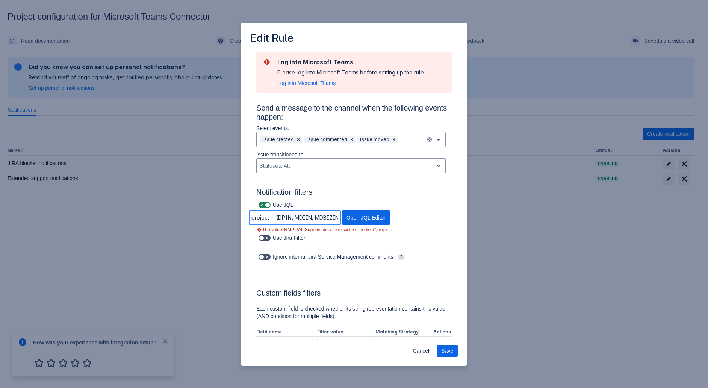
click at [307, 218] on input "project in (DPIN, MDIIN, MDBIZIN, MDCIN, CMSIN, MYDPDAPP2, CHBIN, METAAPIIN, MD…" at bounding box center [294, 218] width 91 height 14
paste input "4IN"
type input "project in (DPIN, MDIIN, MDBIZIN, MDCIN, CMSIN, MYDPDAPP2, CHBIN, METAAPIIN, MD…"
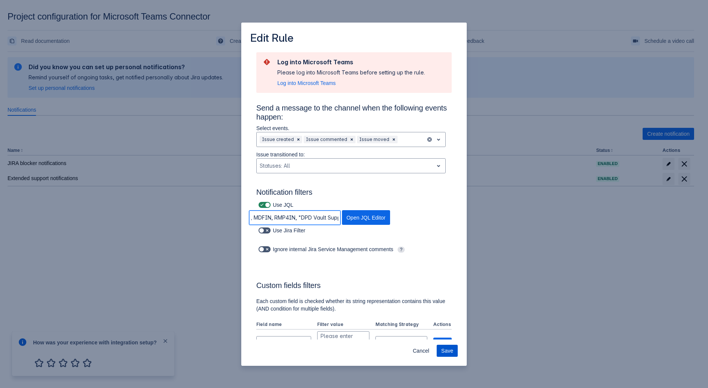
click at [444, 350] on span "Save" at bounding box center [447, 351] width 12 height 12
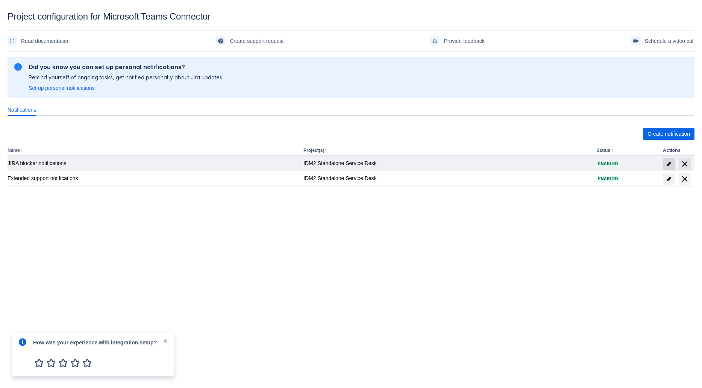
click at [669, 165] on span "edit" at bounding box center [669, 164] width 6 height 6
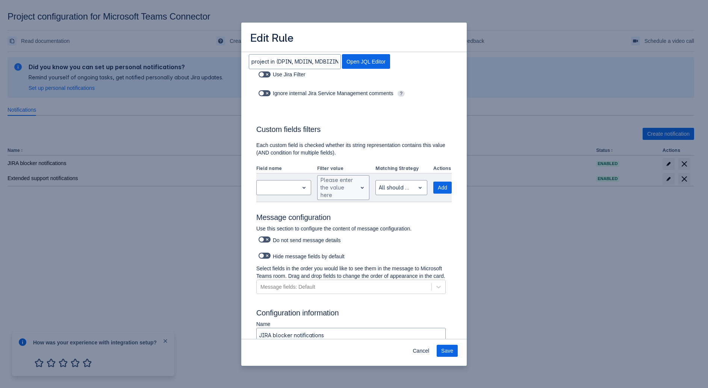
scroll to position [270, 0]
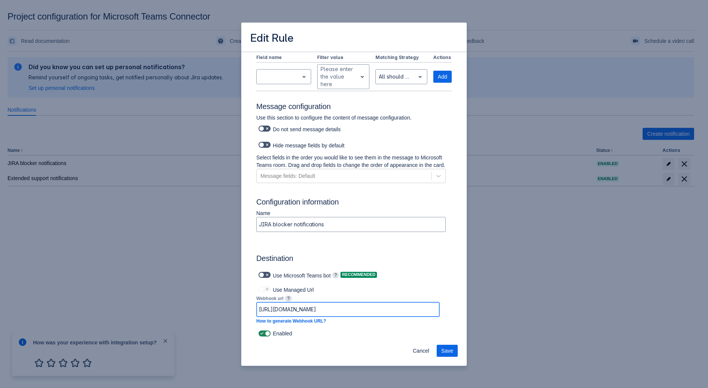
click at [326, 311] on input "https://default45e249c8de6f4184b2d7ab234d8824.dd.environment.api.powerplatform.…" at bounding box center [348, 310] width 183 height 14
click at [448, 349] on span "Save" at bounding box center [447, 351] width 12 height 12
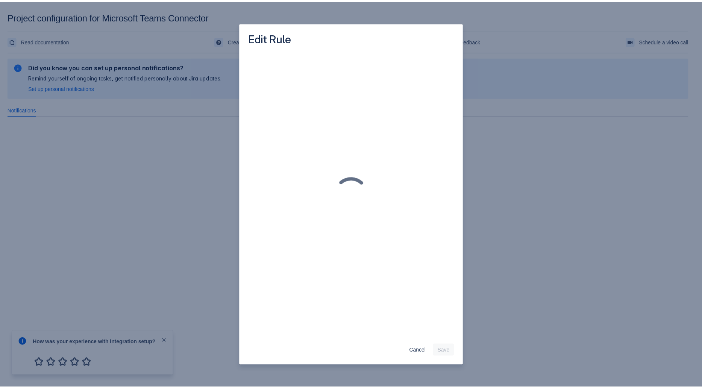
scroll to position [0, 0]
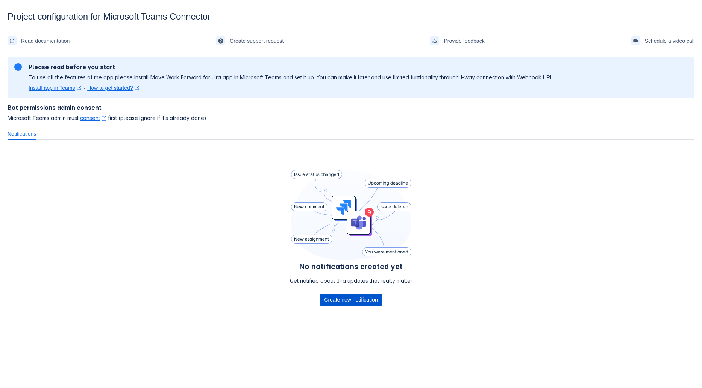
click at [356, 300] on span "Create new notification" at bounding box center [350, 300] width 53 height 12
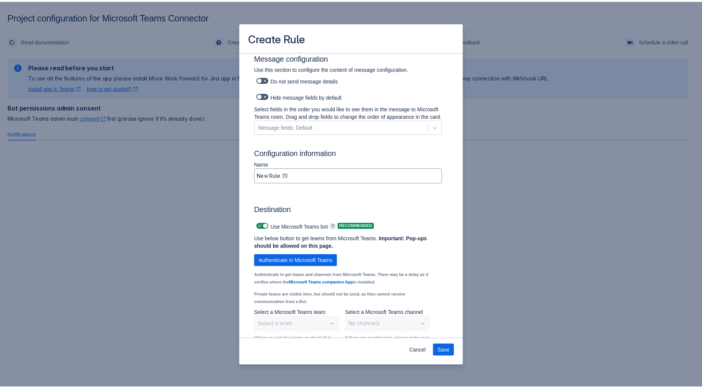
scroll to position [465, 0]
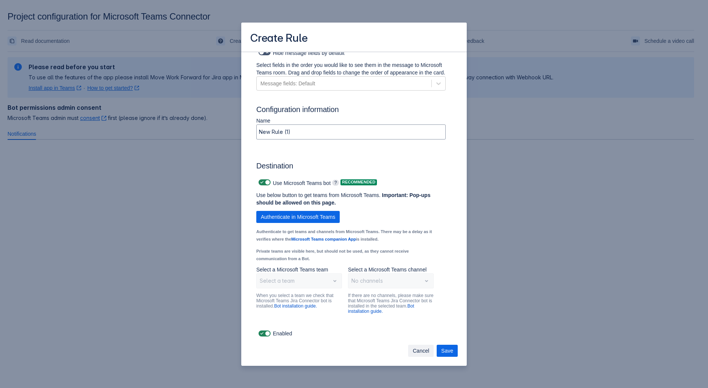
click at [423, 348] on span "Cancel" at bounding box center [421, 351] width 17 height 12
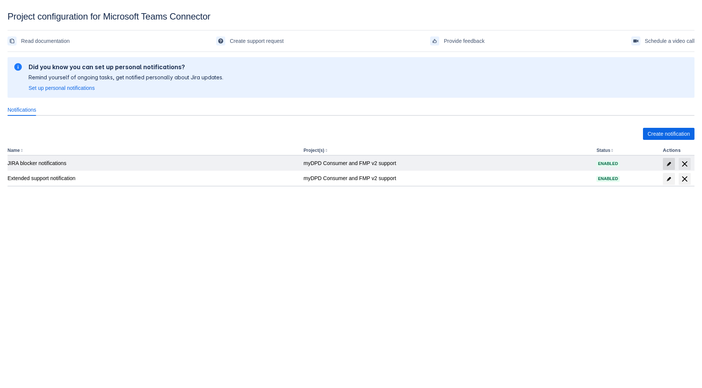
click at [667, 165] on span "edit" at bounding box center [669, 164] width 6 height 6
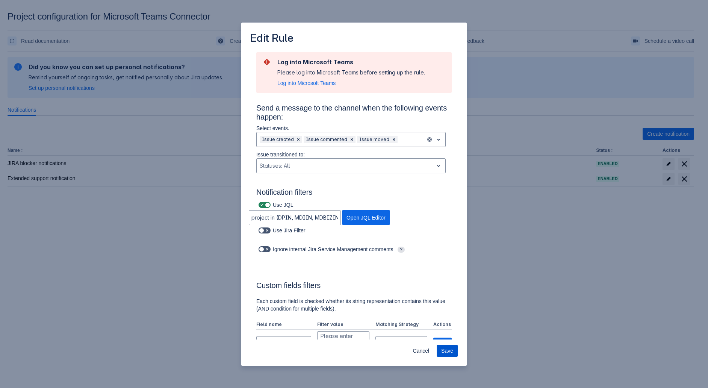
click at [446, 352] on span "Save" at bounding box center [447, 351] width 12 height 12
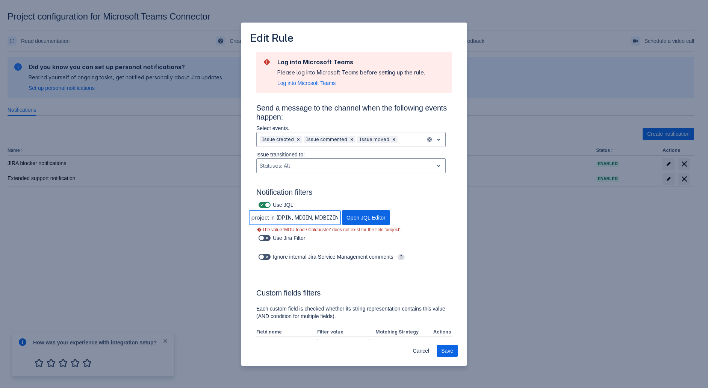
scroll to position [0, 695]
click at [306, 217] on input "project in (DPIN, MDIIN, MDBIZIN, RMPIN, MDCIN, CMSIN, MYDPDAPP2, CHBIN, METAAP…" at bounding box center [294, 218] width 91 height 14
paste input "MDFIN"
type input "project in (DPIN, MDIIN, MDBIZIN, RMPIN, MDCIN, CMSIN, MYDPDAPP2, CHBIN, METAAP…"
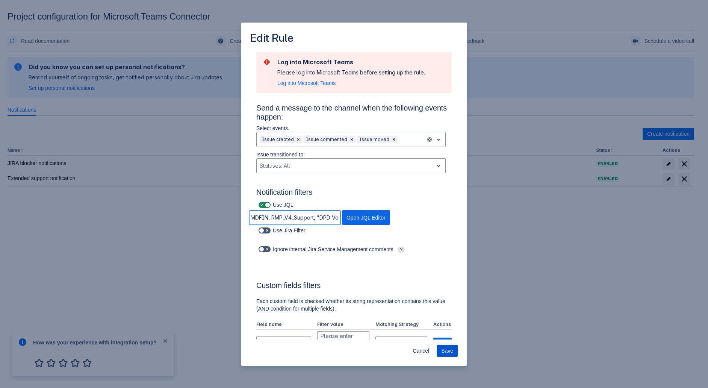
click at [446, 351] on span "Save" at bounding box center [447, 351] width 12 height 12
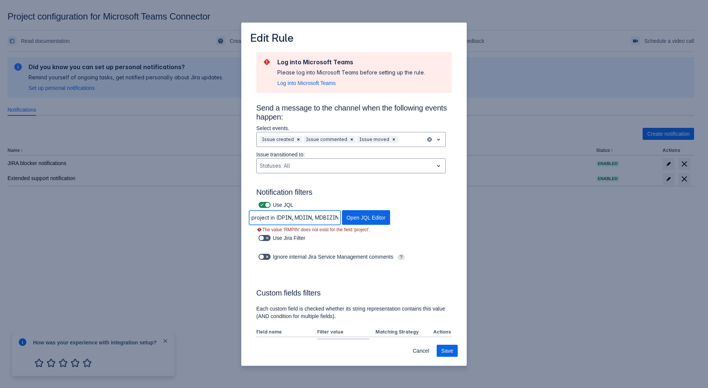
click at [322, 214] on input "project in (DPIN, MDIIN, MDBIZIN, RMPIN, MDCIN, CMSIN, MYDPDAPP2, CHBIN, METAAP…" at bounding box center [294, 218] width 91 height 14
paste input "4IN"
type input "project in (DPIN, MDIIN, MDBIZIN, RMPIN, MDCIN, CMSIN, MYDPDAPP2, CHBIN, METAAP…"
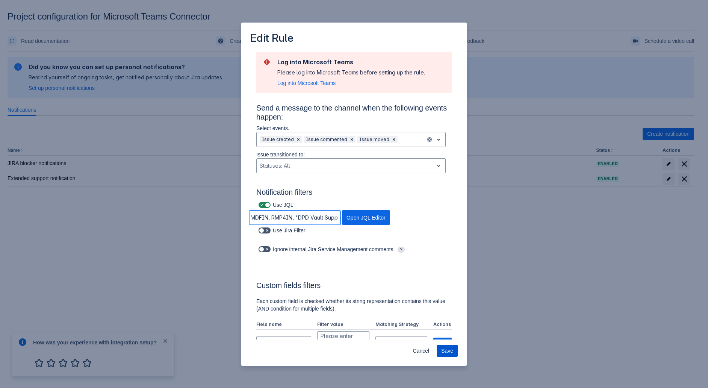
click at [440, 349] on button "Save" at bounding box center [447, 351] width 21 height 12
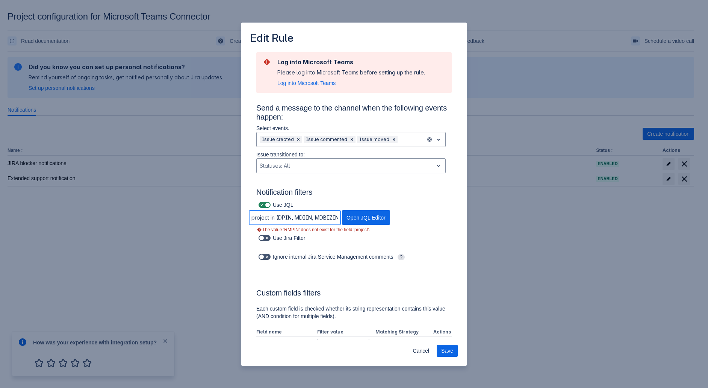
scroll to position [0, 629]
click at [313, 213] on input "project in (DPIN, MDIIN, MDBIZIN, RMPIN, MDCIN, CMSIN, MYDPDAPP2, CHBIN, METAAP…" at bounding box center [294, 218] width 91 height 14
paste input "4"
type input "project in (DPIN, MDIIN, MDBIZIN, RMP4IN, MDCIN, CMSIN, MYDPDAPP2, CHBIN, METAA…"
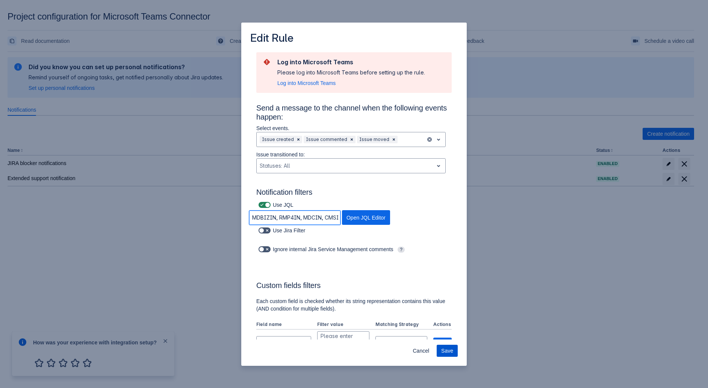
click at [444, 346] on span "Save" at bounding box center [447, 351] width 12 height 12
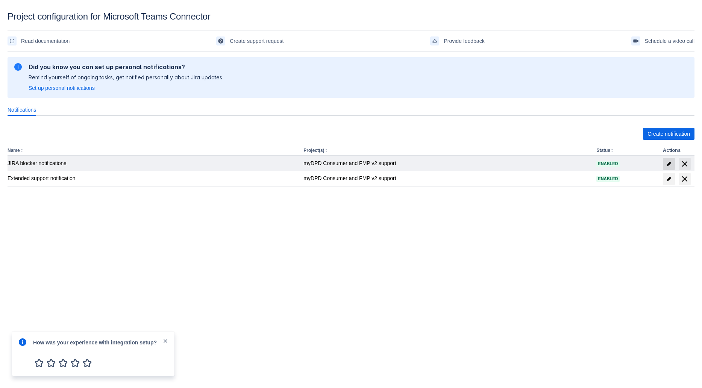
click at [672, 159] on span at bounding box center [669, 164] width 12 height 12
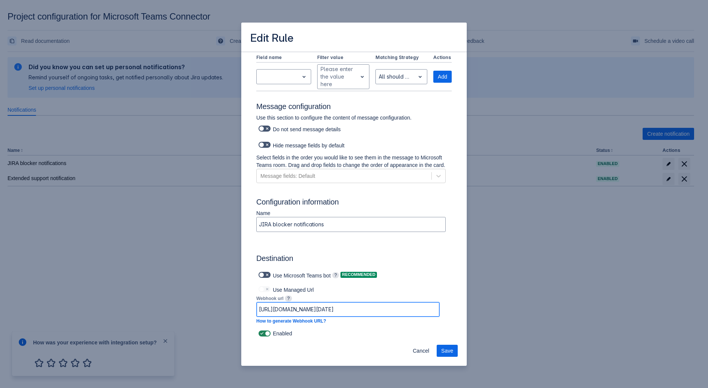
scroll to position [0, 483]
click at [352, 313] on input "https://prod-220.westeurope.logic.azure.com:443/workflows/75e5a77dc65f40af813c6…" at bounding box center [348, 310] width 183 height 14
paste input "default45e249c8de6f4184b2d7ab234d8824.dd.environment.api.powerplatform.com:443/…"
type input "https://default45e249c8de6f4184b2d7ab234d8824.dd.environment.api.powerplatform.…"
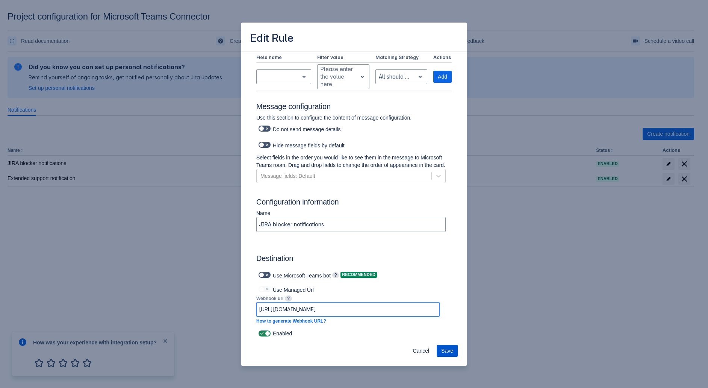
click at [444, 351] on span "Save" at bounding box center [447, 351] width 12 height 12
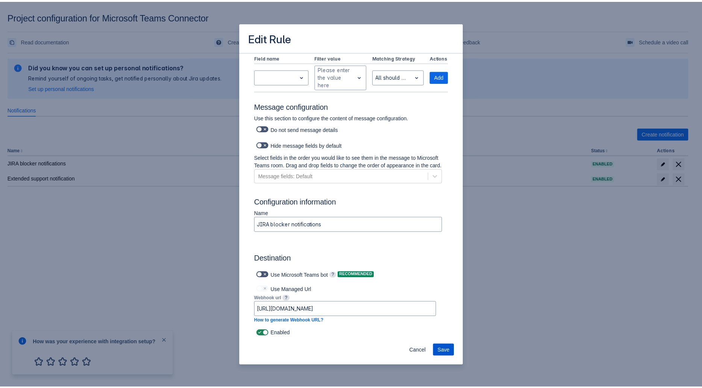
scroll to position [0, 0]
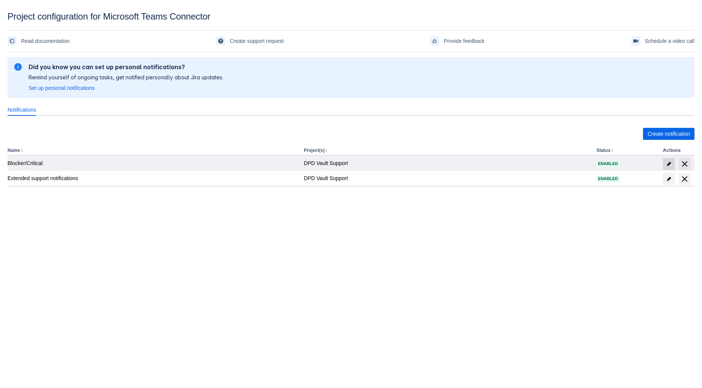
click at [667, 164] on span "edit" at bounding box center [669, 164] width 6 height 6
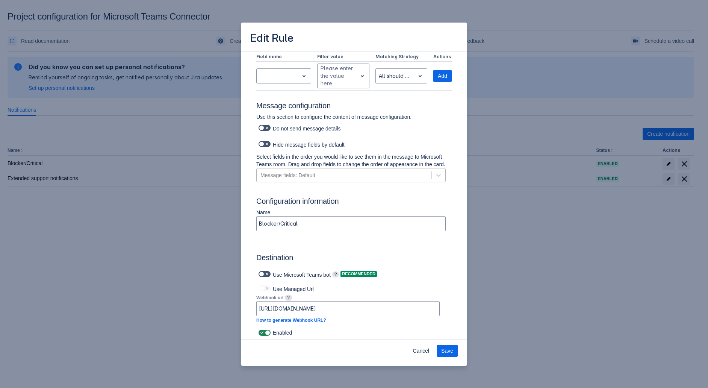
scroll to position [270, 0]
click at [338, 309] on input "https://default45e249c8de6f4184b2d7ab234d8824.dd.environment.api.powerplatform.…" at bounding box center [348, 310] width 183 height 14
paste input "/powerautomate/automations/direct/workflows/75e5a77dc65f40af813c69098ca90cd2/tr…"
type input "https://default45e249c8de6f4184b2d7ab234d8824.dd.environment.api.powerplatform.…"
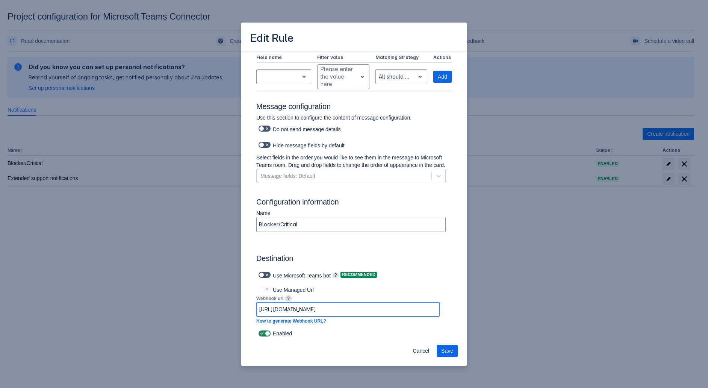
scroll to position [0, 647]
click at [441, 352] on button "Save" at bounding box center [447, 351] width 21 height 12
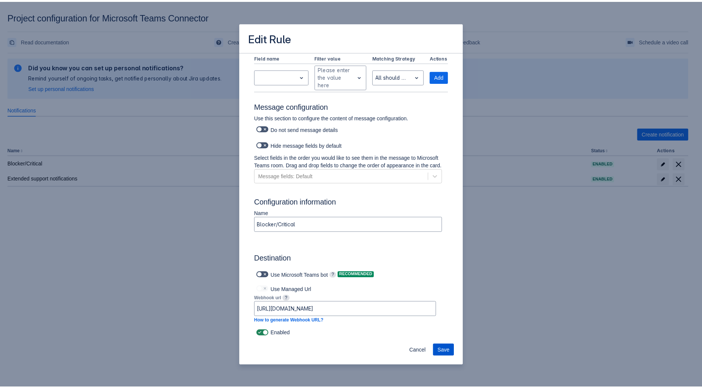
scroll to position [0, 0]
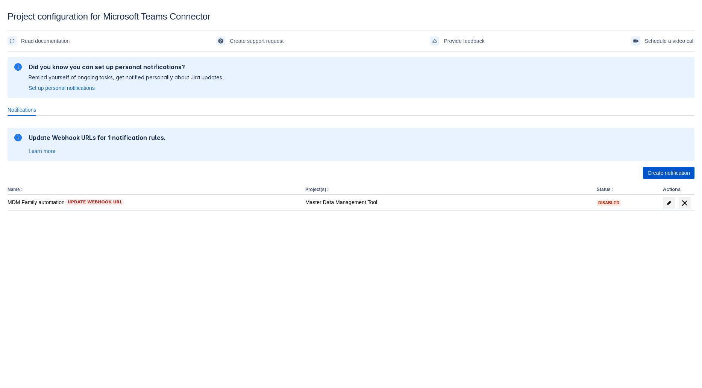
click at [679, 173] on span "Create notification" at bounding box center [668, 173] width 42 height 12
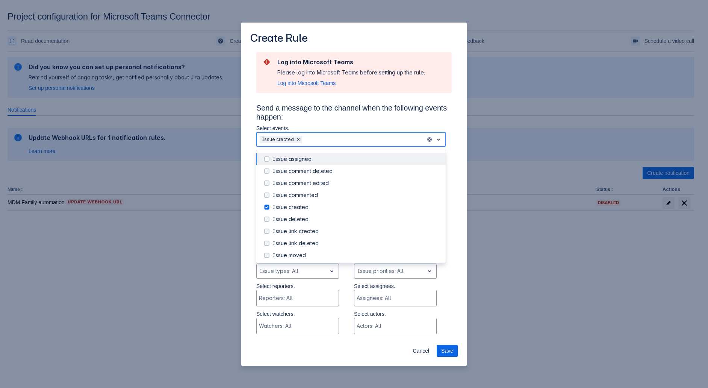
click at [367, 138] on div at bounding box center [363, 139] width 119 height 9
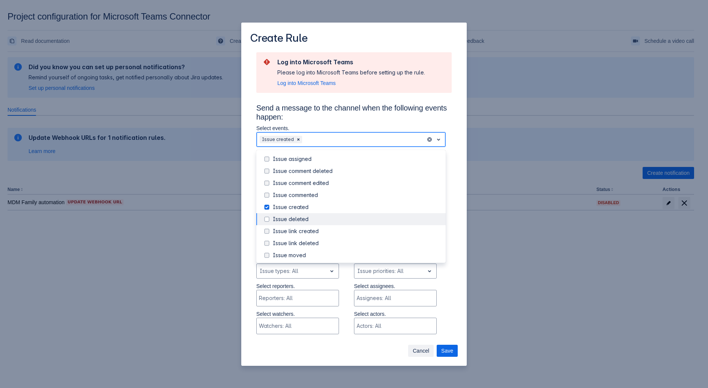
click at [417, 351] on span "Cancel" at bounding box center [421, 351] width 17 height 12
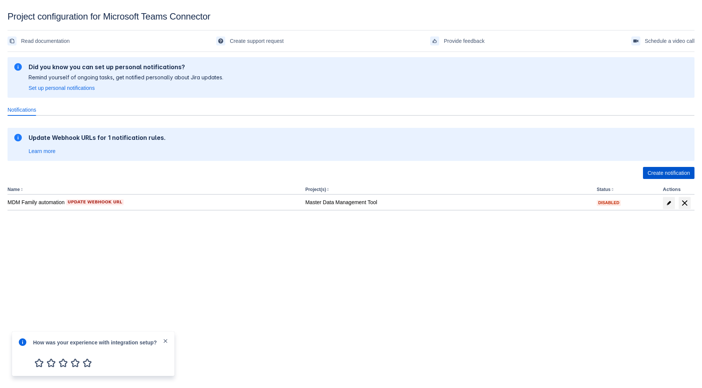
click at [667, 176] on span "Create notification" at bounding box center [668, 173] width 42 height 12
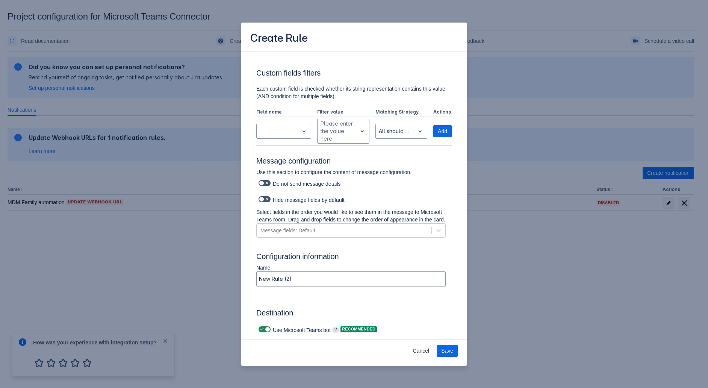
scroll to position [376, 0]
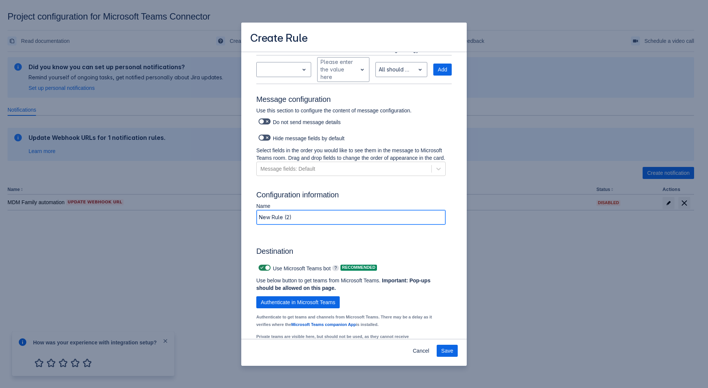
drag, startPoint x: 300, startPoint y: 220, endPoint x: 227, endPoint y: 211, distance: 73.8
click at [228, 211] on div "Create Rule Log into Microsoft Teams Please log into Microsoft Teams before set…" at bounding box center [354, 194] width 708 height 388
paste input "Blocker/Critical"
type input "Blocker/Critical"
click at [445, 244] on div "Destination Use Microsoft Teams bot ? Recommended Use below button to get teams…" at bounding box center [351, 321] width 202 height 185
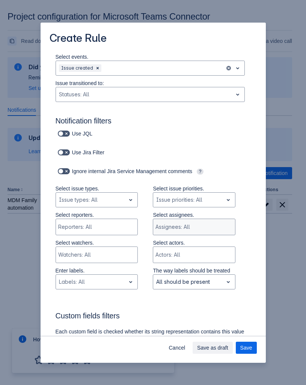
scroll to position [0, 0]
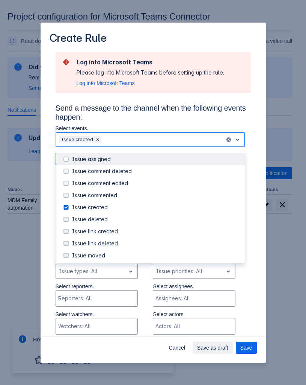
click at [169, 141] on div at bounding box center [162, 139] width 119 height 9
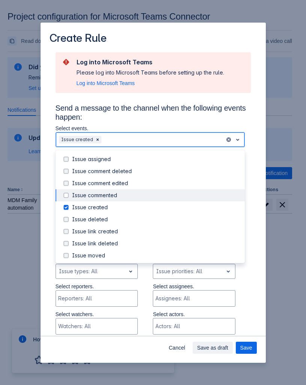
click at [63, 197] on span at bounding box center [66, 195] width 9 height 9
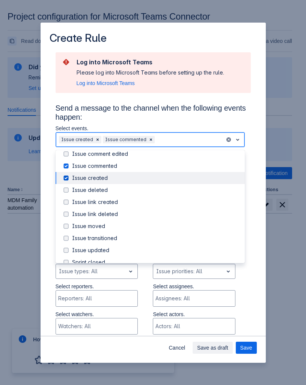
scroll to position [42, 0]
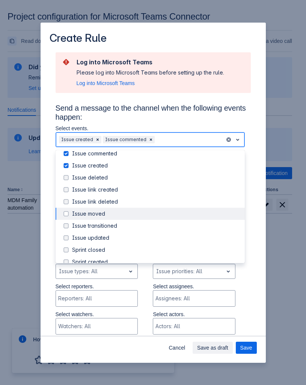
click at [65, 214] on span at bounding box center [66, 213] width 9 height 9
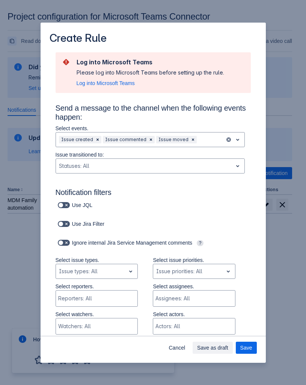
click at [64, 204] on span at bounding box center [67, 205] width 6 height 6
click at [63, 204] on input "checkbox" at bounding box center [60, 205] width 5 height 5
checkbox input "true"
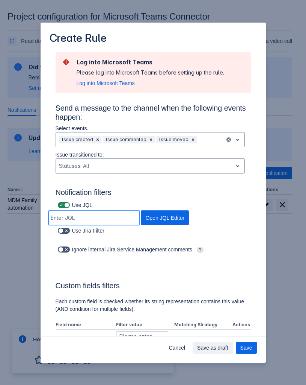
click at [89, 216] on input at bounding box center [94, 218] width 91 height 14
paste input "Blocker/Critical"
drag, startPoint x: 108, startPoint y: 218, endPoint x: -25, endPoint y: 215, distance: 132.4
click at [0, 215] on html "Project configuration for Microsoft Teams Connector Read documentation Create s…" at bounding box center [153, 192] width 306 height 385
click at [88, 220] on input "Blocker/Critical" at bounding box center [94, 218] width 91 height 14
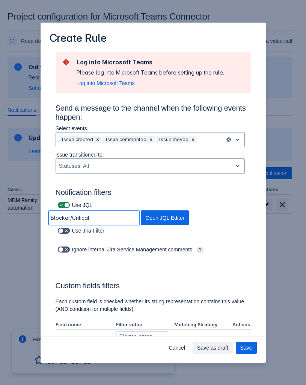
click at [88, 220] on input "Blocker/Critical" at bounding box center [94, 218] width 91 height 14
paste input "project in (DVIN, CHBIN, CMSIN, DPIN, FMP, MDFIN, METAAPIIN, MYDPDAPP2, MDBIZIN…"
type input "project in (DVIN, CHBIN, CMSIN, DPIN, FMP, MDFIN, METAAPIIN, MYDPDAPP2, MDBIZIN…"
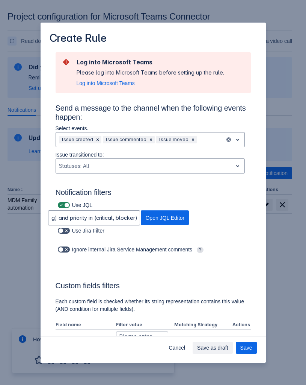
click at [209, 212] on div "Use JQL project in (DVIN, CHBIN, CMSIN, DPIN, FMP, MDFIN, METAAPIIN, MYDPDAPP2,…" at bounding box center [146, 213] width 211 height 26
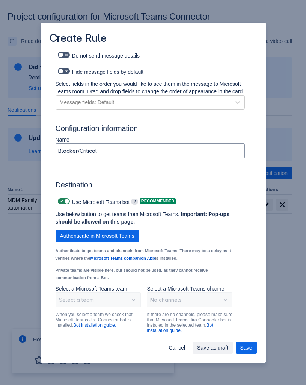
scroll to position [367, 0]
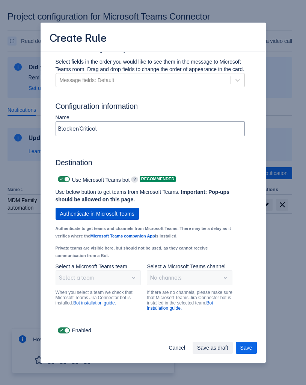
click at [106, 216] on span "Authenticate in Microsoft Teams" at bounding box center [97, 214] width 74 height 12
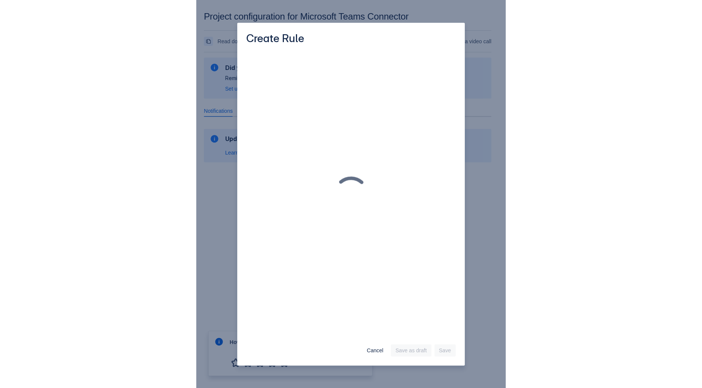
scroll to position [0, 0]
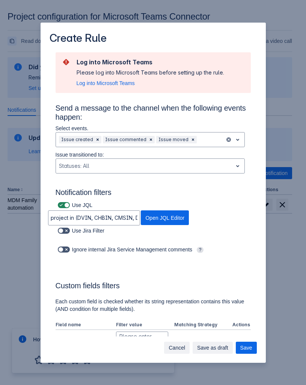
click at [174, 348] on span "Cancel" at bounding box center [177, 347] width 17 height 12
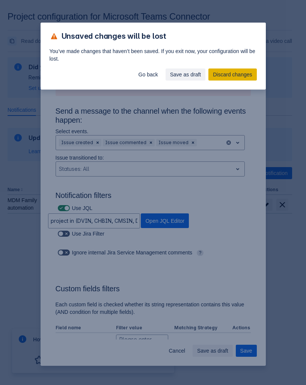
click at [250, 77] on span "Discard changes" at bounding box center [232, 74] width 39 height 12
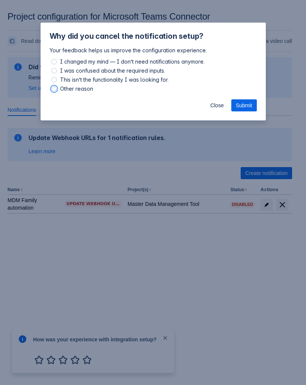
click at [54, 86] on input "Other reason" at bounding box center [54, 88] width 5 height 5
radio input "true"
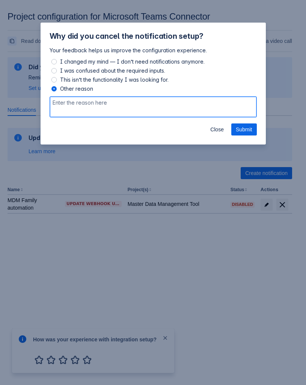
click at [62, 102] on textarea at bounding box center [154, 106] width 208 height 21
drag, startPoint x: 80, startPoint y: 103, endPoint x: -14, endPoint y: 96, distance: 94.3
click at [0, 96] on html "Project configuration for Microsoft Teams Connector Read documentation Create s…" at bounding box center [153, 192] width 306 height 385
click at [52, 104] on textarea "not going to request access from admin" at bounding box center [154, 106] width 208 height 21
type textarea "need approved access from admin, not going to request access from admin"
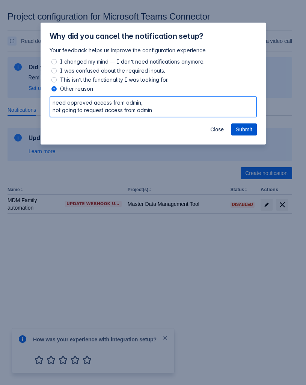
click at [246, 126] on span "Submit" at bounding box center [244, 129] width 17 height 12
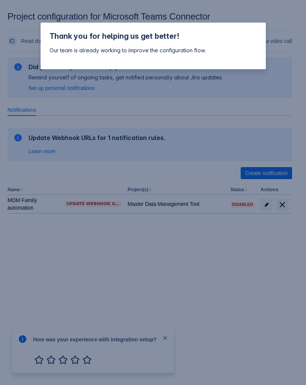
click at [176, 97] on div "Thank you for helping us get better! Our team is already working to improve the…" at bounding box center [153, 192] width 306 height 385
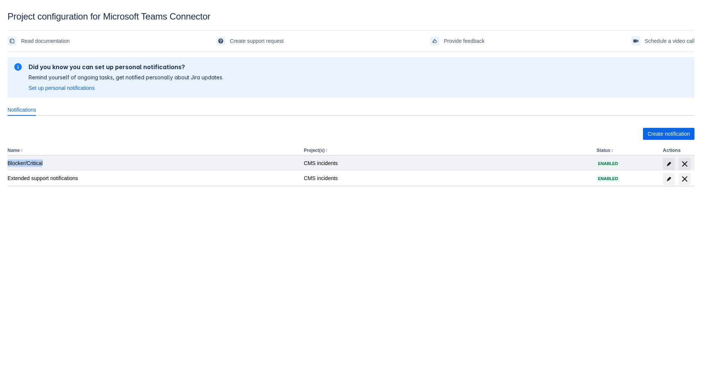
drag, startPoint x: 42, startPoint y: 162, endPoint x: 8, endPoint y: 164, distance: 34.6
click at [8, 164] on div "Blocker/Critical" at bounding box center [153, 163] width 290 height 8
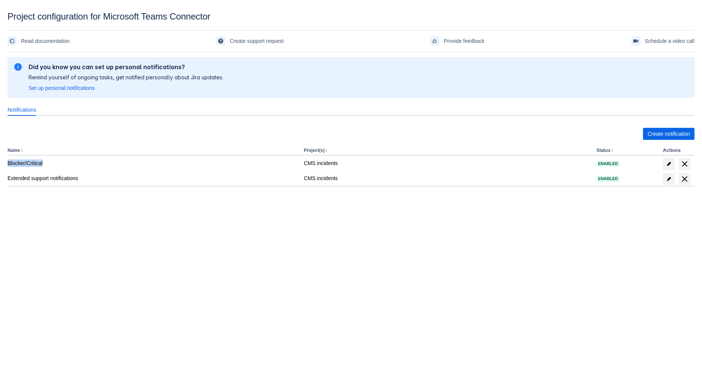
copy div "Blocker/Critical"
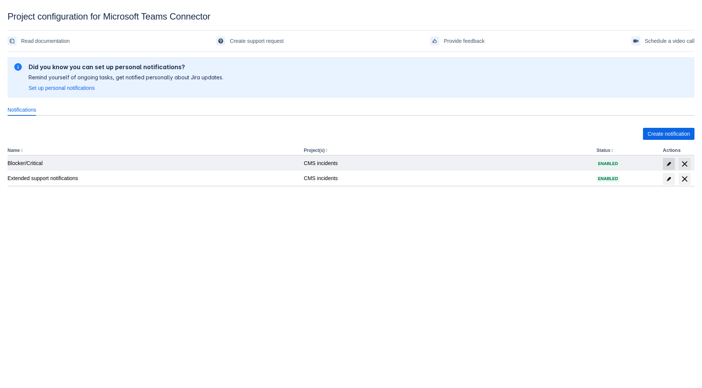
click at [668, 162] on span "edit" at bounding box center [669, 164] width 6 height 6
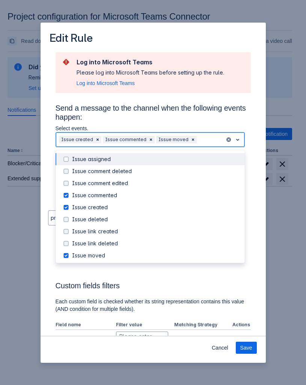
click at [233, 138] on span "open" at bounding box center [237, 139] width 9 height 9
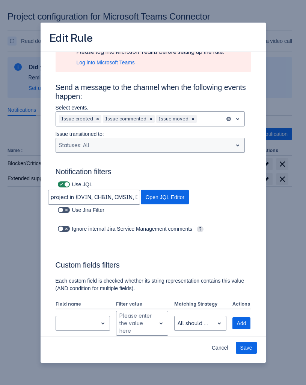
scroll to position [42, 0]
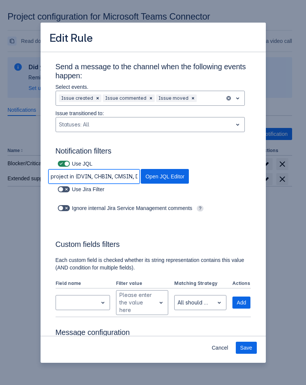
click at [99, 174] on input "project in (DVIN, CHBIN, CMSIN, DPIN, FMP, MDFIN, METAAPIIN, MYDPDAPP2, MDBIZIN…" at bounding box center [94, 177] width 91 height 14
click at [91, 174] on input "project in (DVIN, CHBIN, CMSIN, DPIN, FMP, MDFIN, METAAPIIN, MYDPDAPP2, MDBIZIN…" at bounding box center [94, 177] width 91 height 14
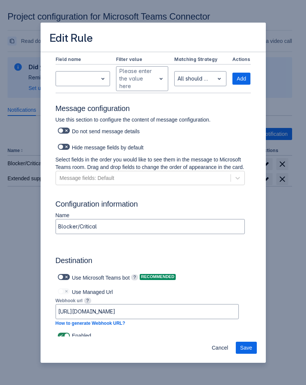
scroll to position [273, 0]
